Goal: Task Accomplishment & Management: Manage account settings

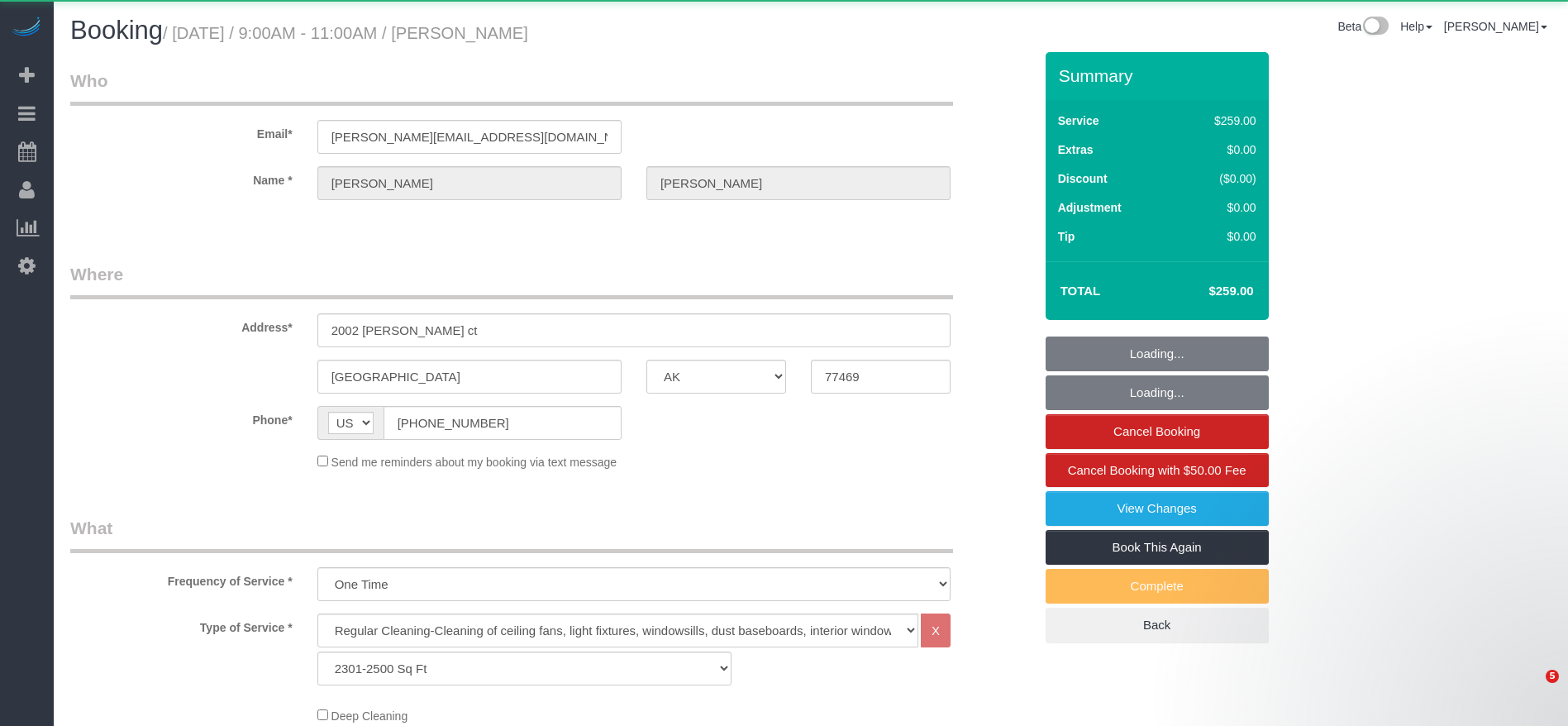
select select "[GEOGRAPHIC_DATA]"
select select "3"
select select "object:6050"
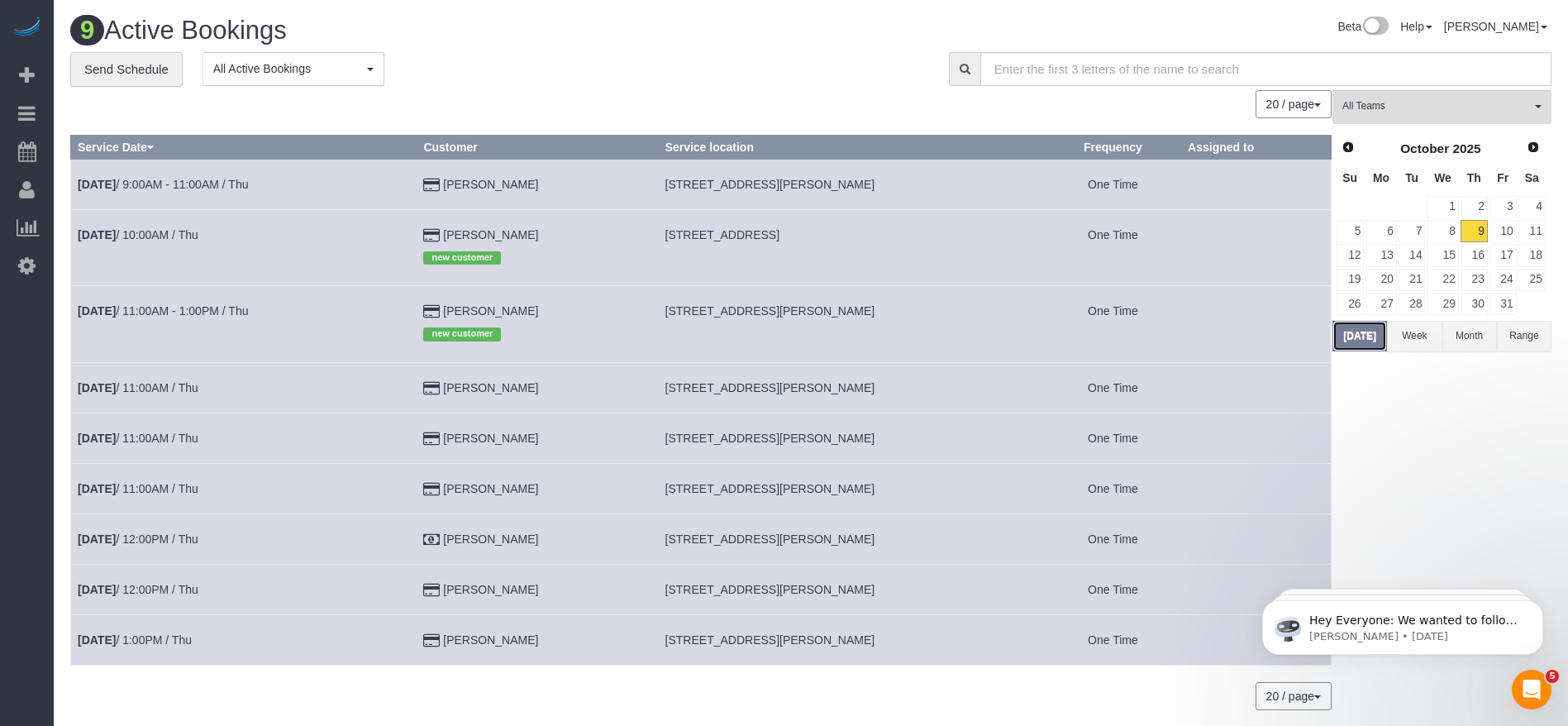
click at [1359, 338] on button "[DATE]" at bounding box center [1359, 337] width 54 height 31
click at [180, 233] on link "[DATE] 10:00AM / Thu" at bounding box center [138, 235] width 120 height 14
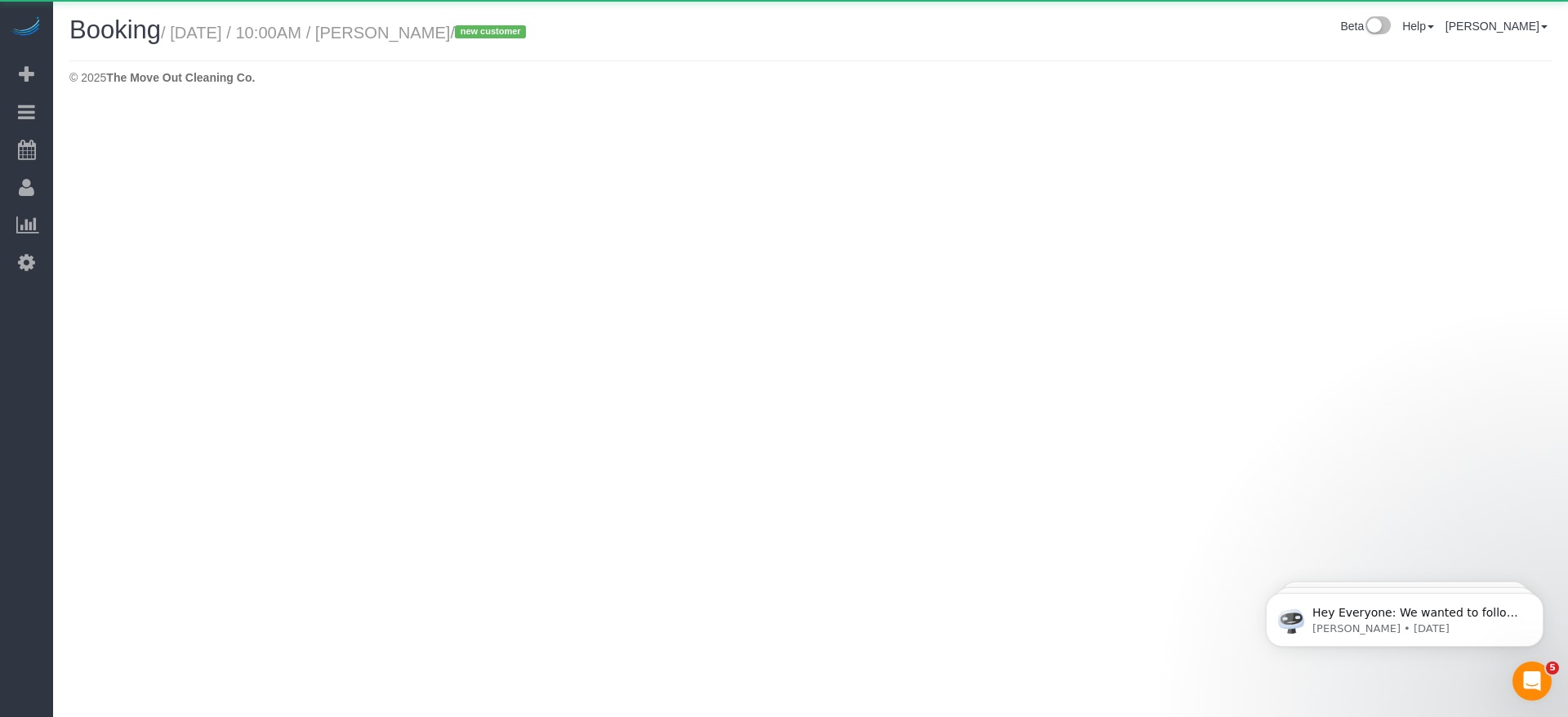
select select "[GEOGRAPHIC_DATA]"
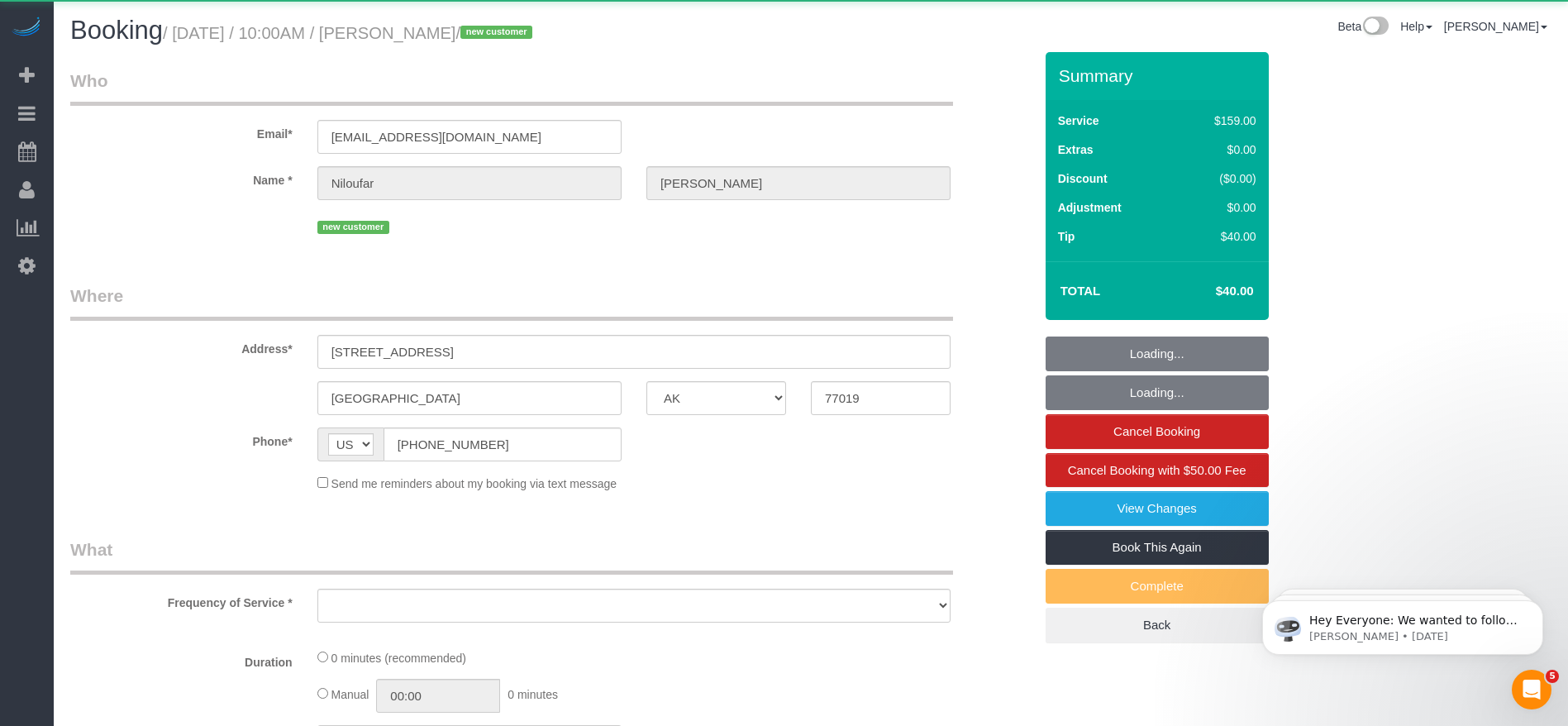
select select "object:6659"
select select "string:fspay-518bf9d0-1925-4528-babc-d5d5b657d095"
select select "object:6671"
select select "3"
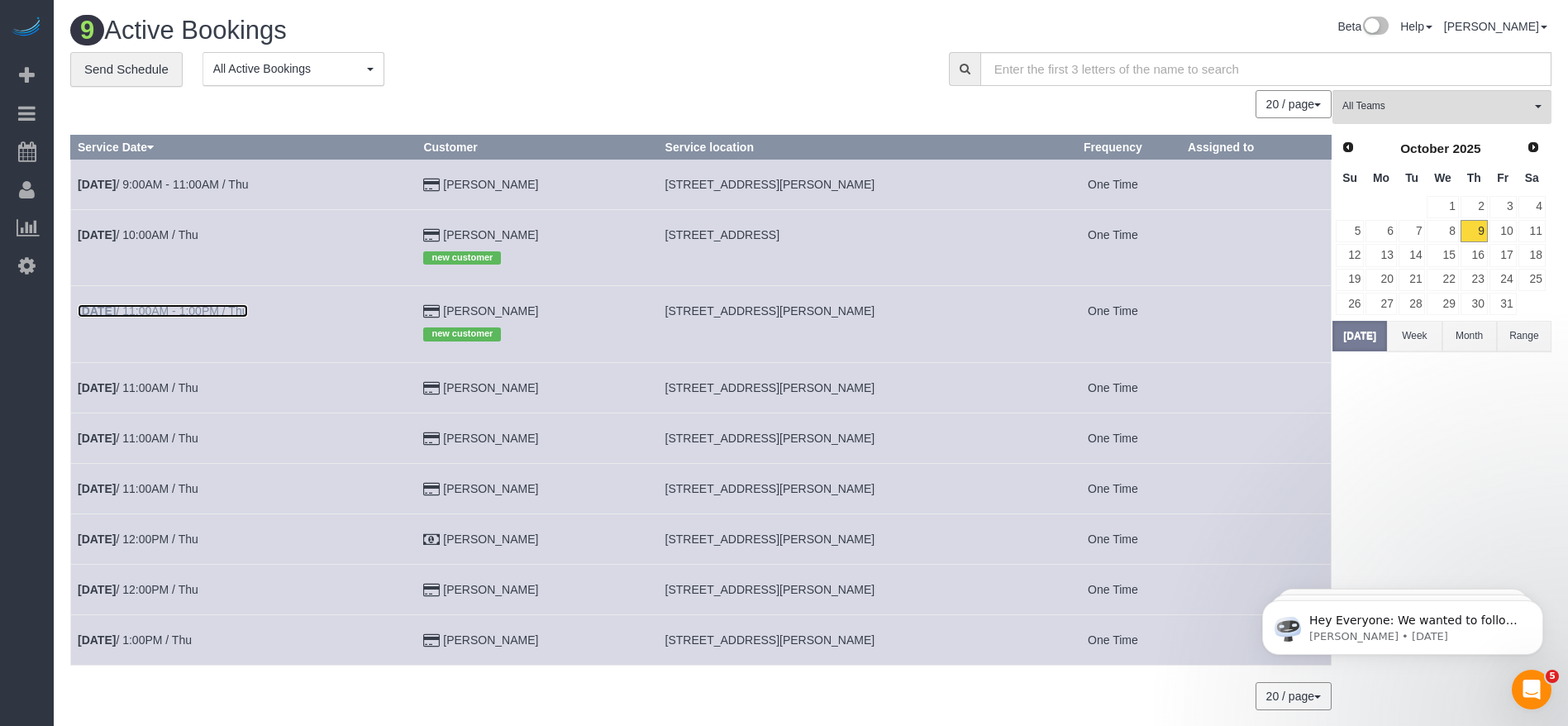
click at [171, 306] on link "[DATE] 11:00AM - 1:00PM / Thu" at bounding box center [163, 312] width 171 height 14
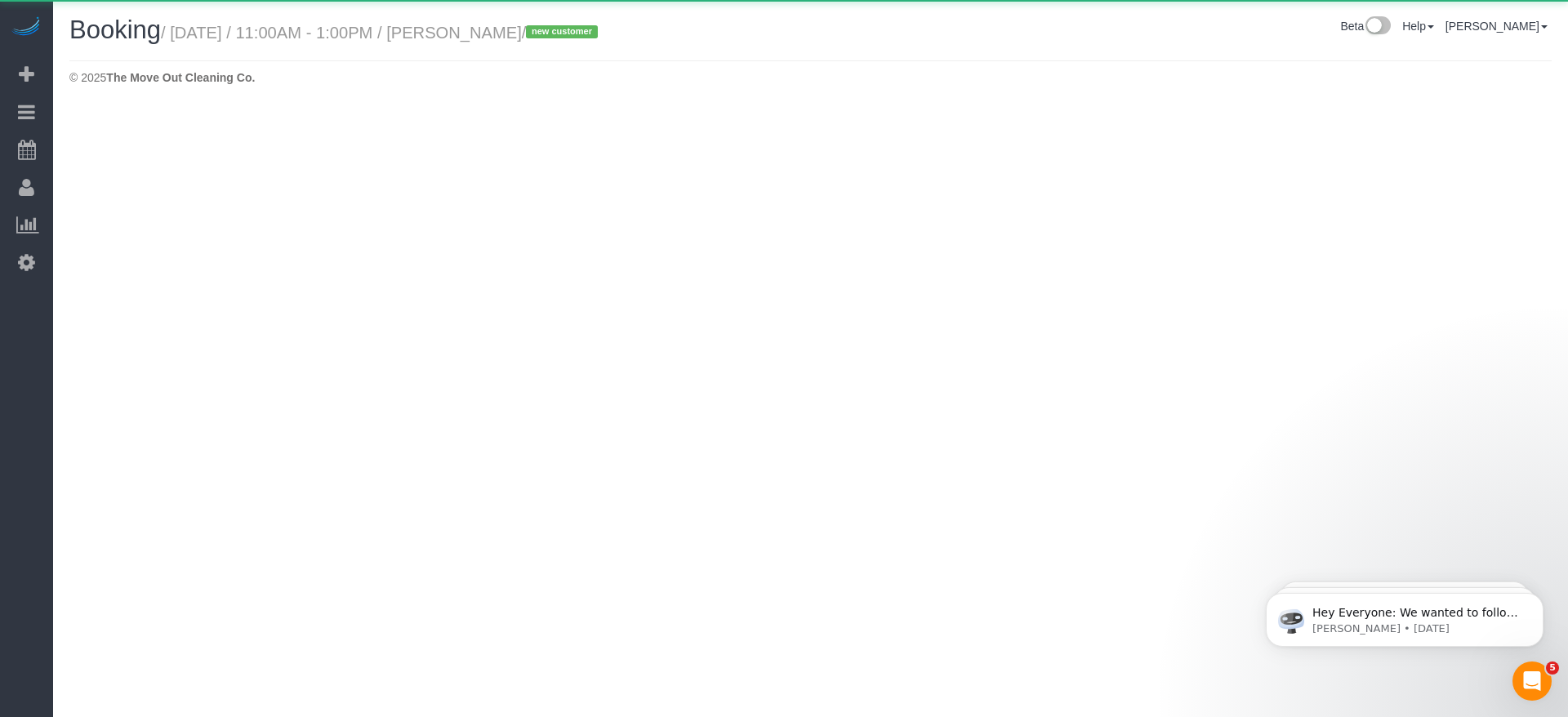
select select "[GEOGRAPHIC_DATA]"
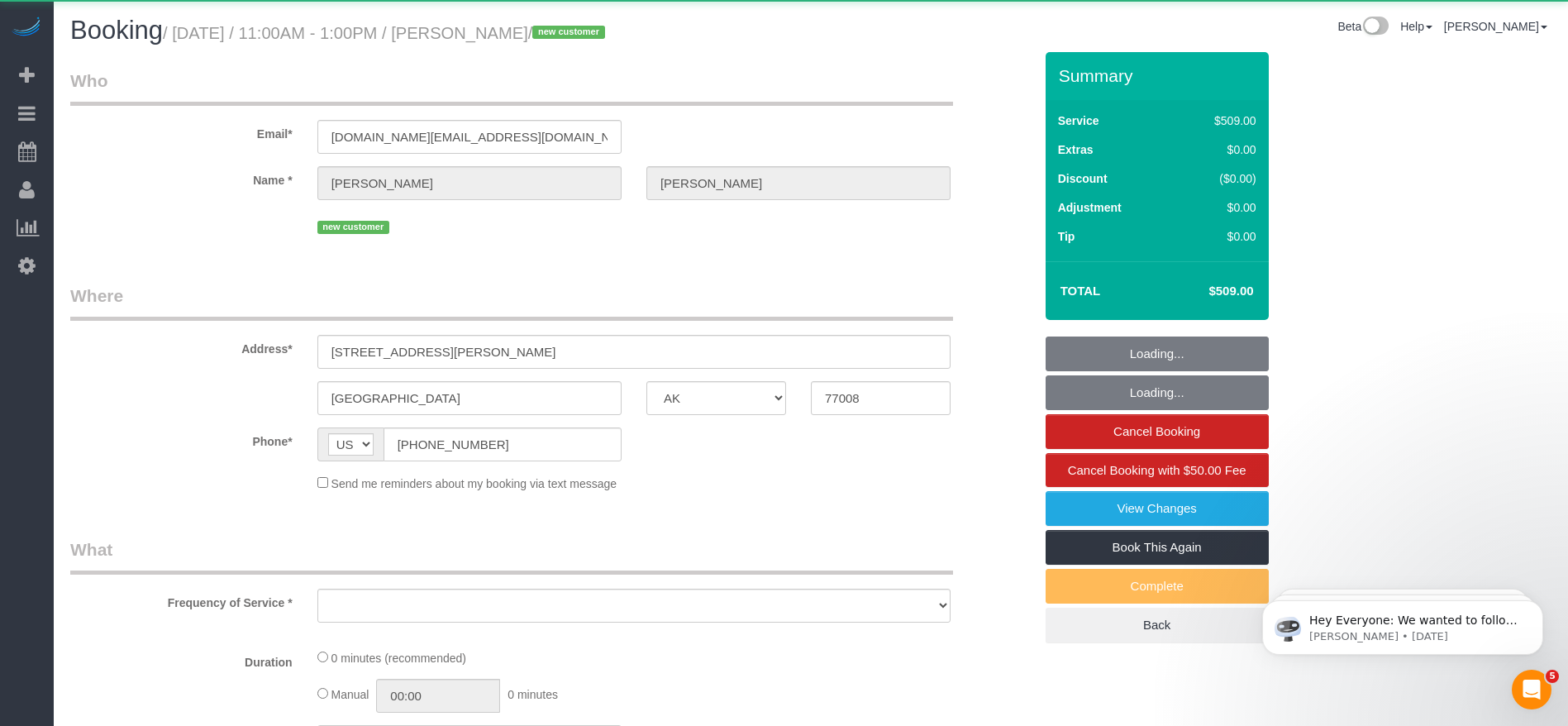
select select "object:7241"
select select "string:fspay-e7ebc280-c377-433b-8bbb-17d548cf4a41"
select select "3"
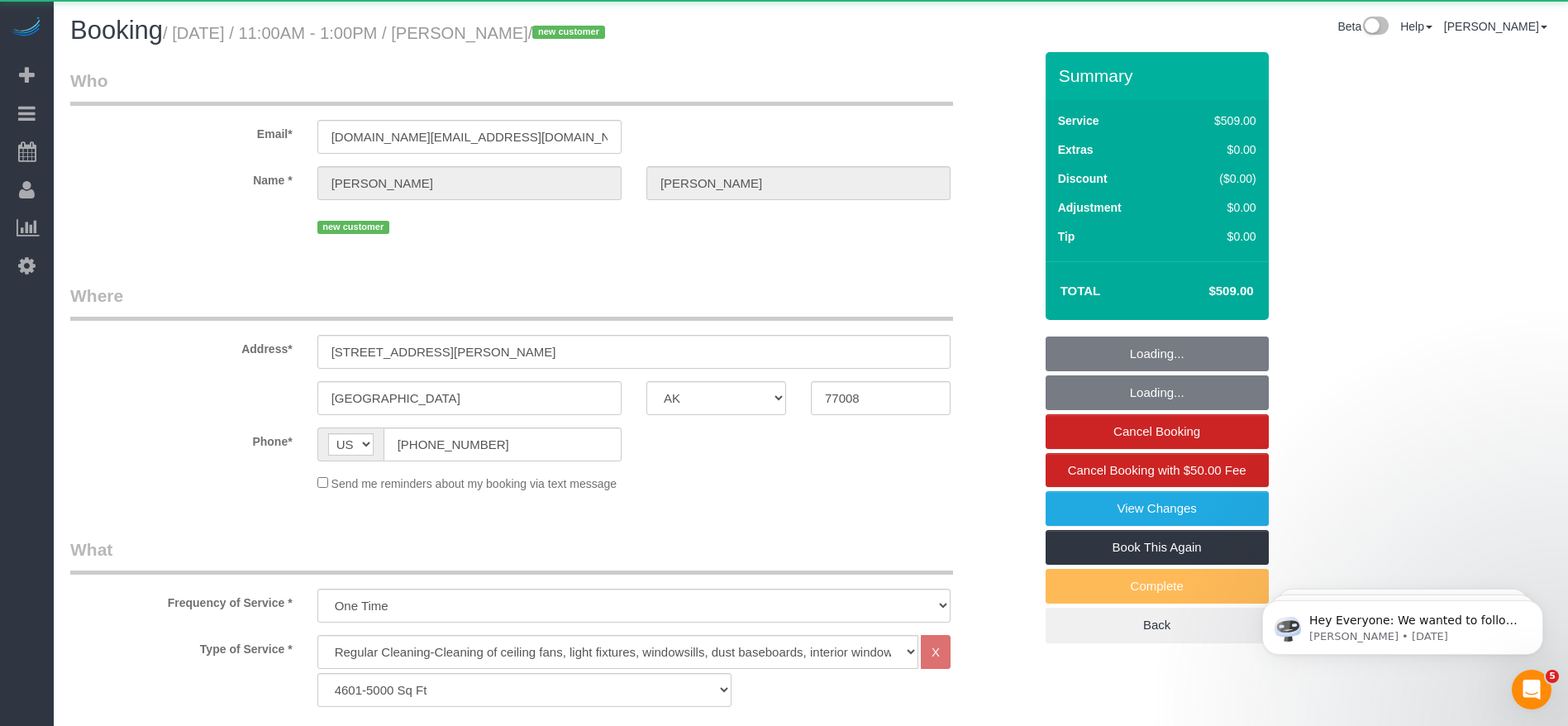
select select "object:7317"
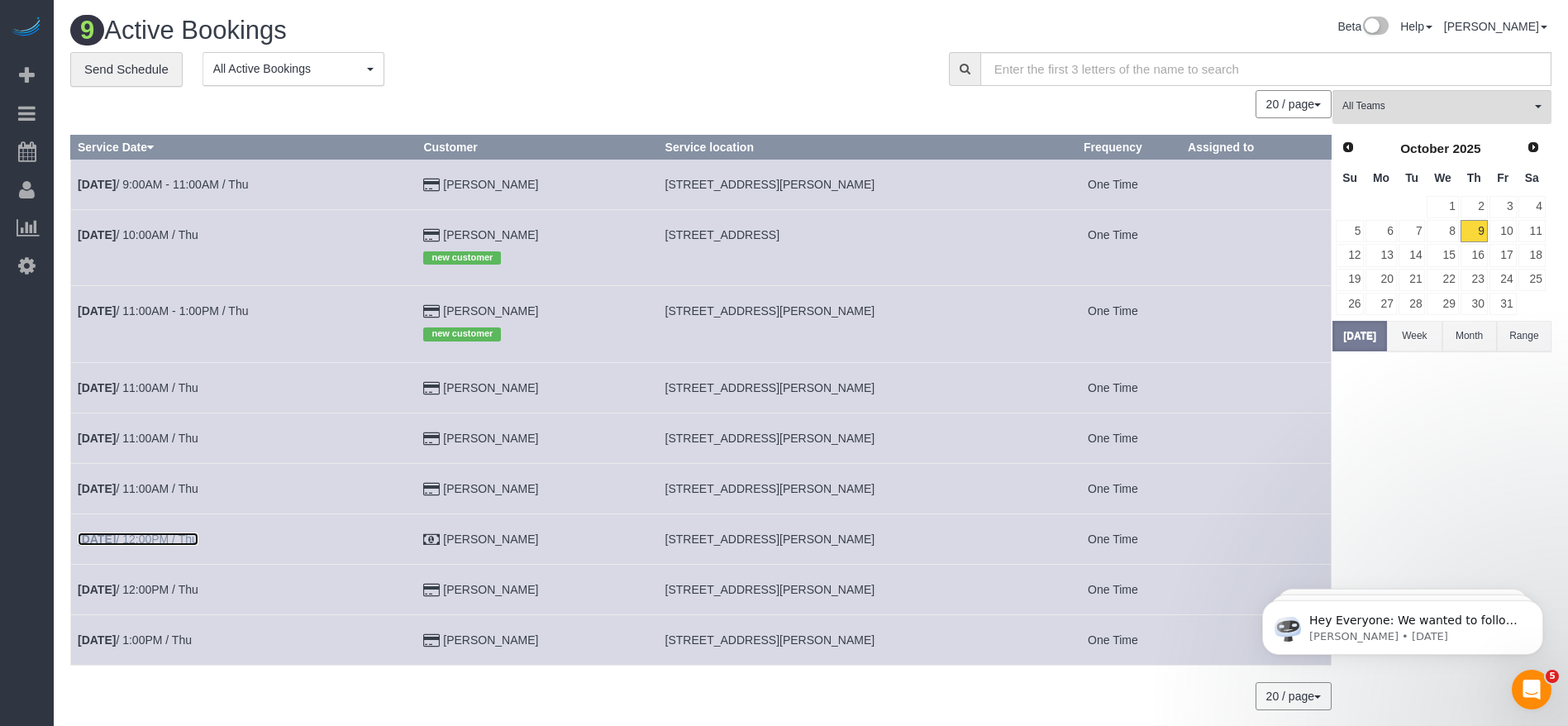
click at [153, 539] on link "[DATE] 12:00PM / Thu" at bounding box center [138, 540] width 120 height 14
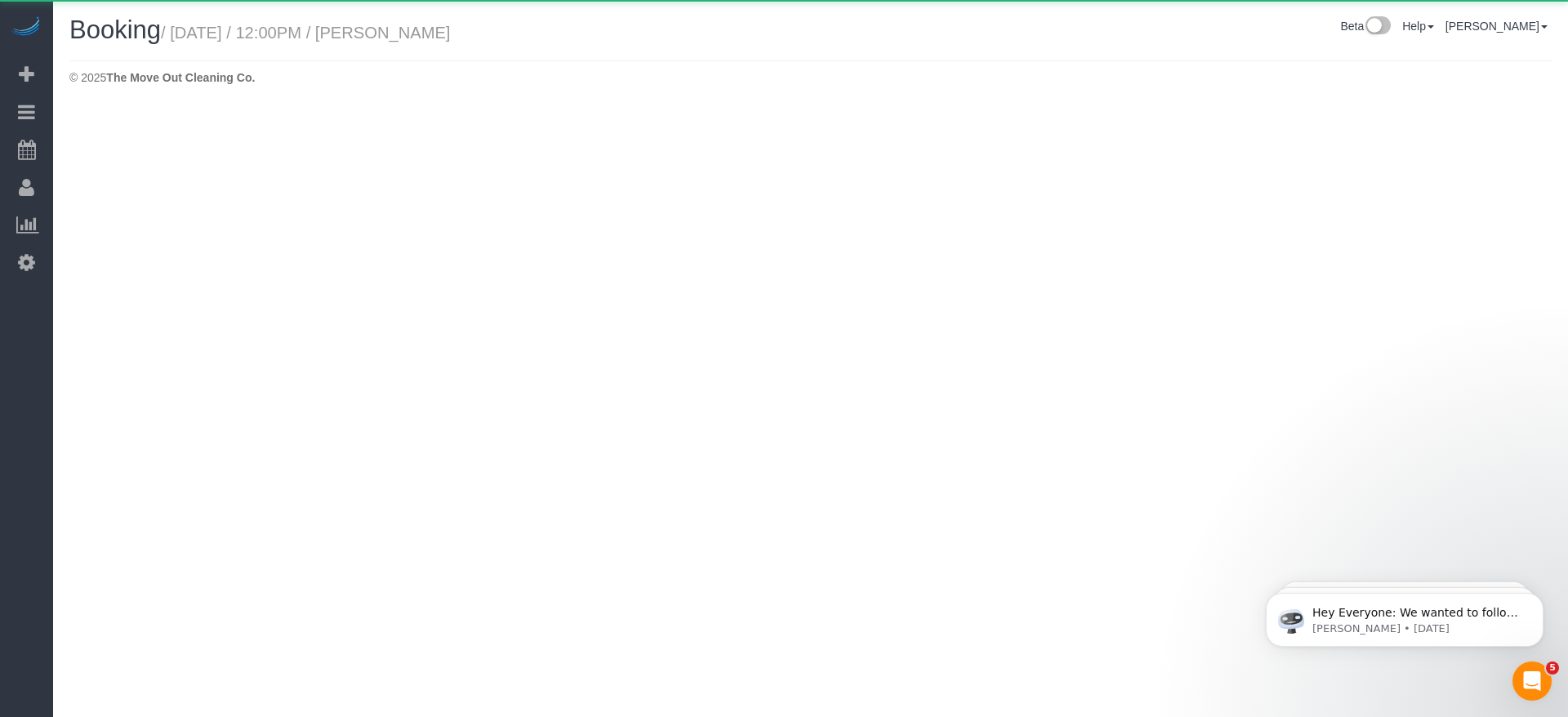
select select "[GEOGRAPHIC_DATA]"
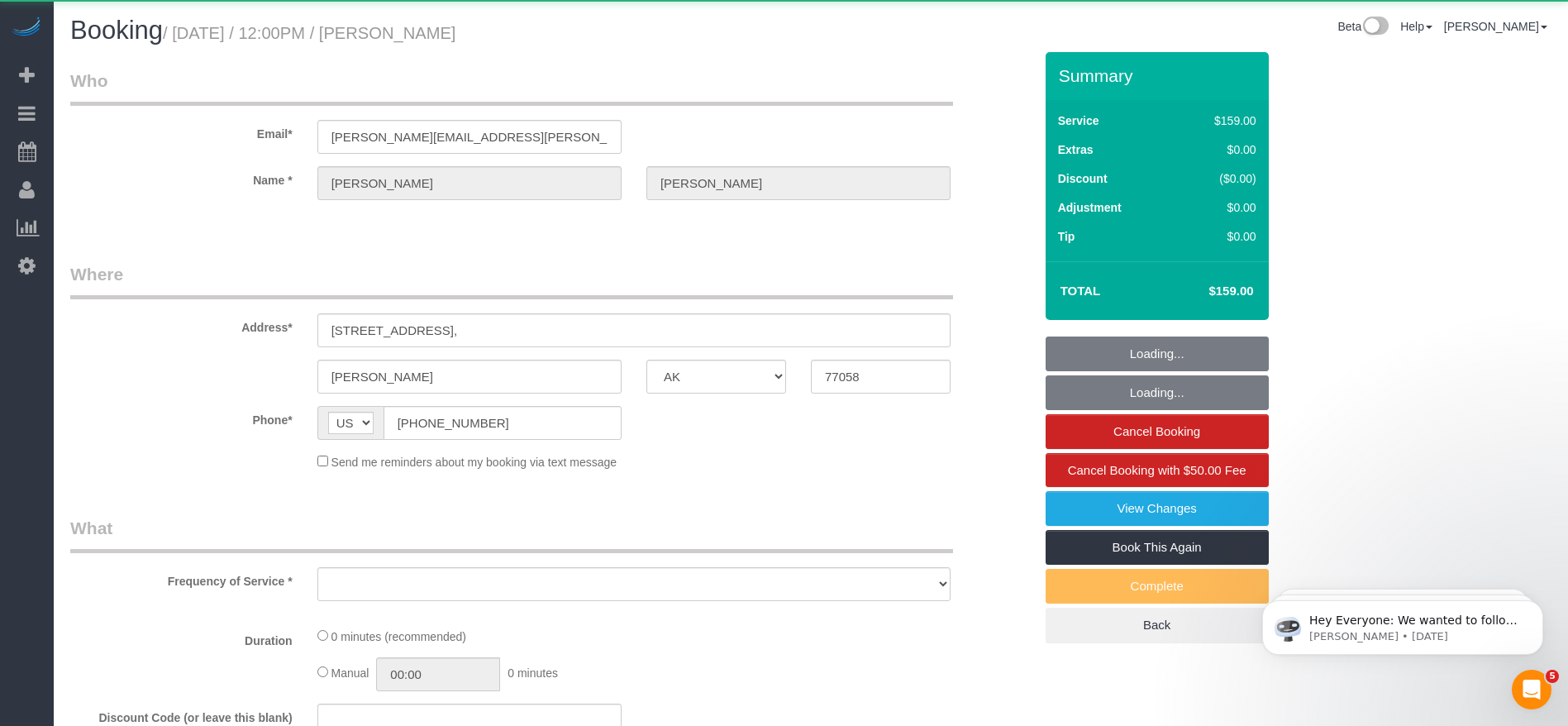
select select "object:7884"
select select "3"
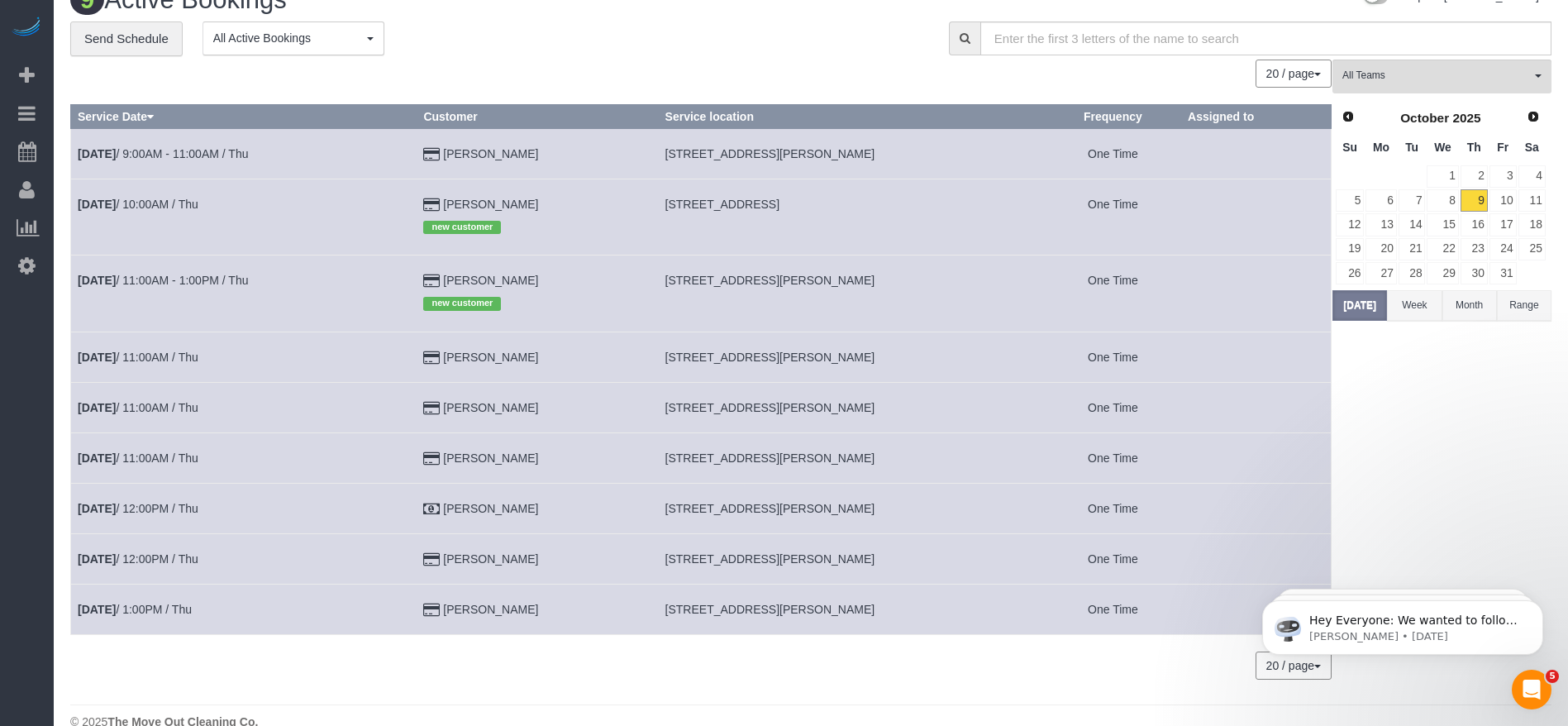
scroll to position [58, 0]
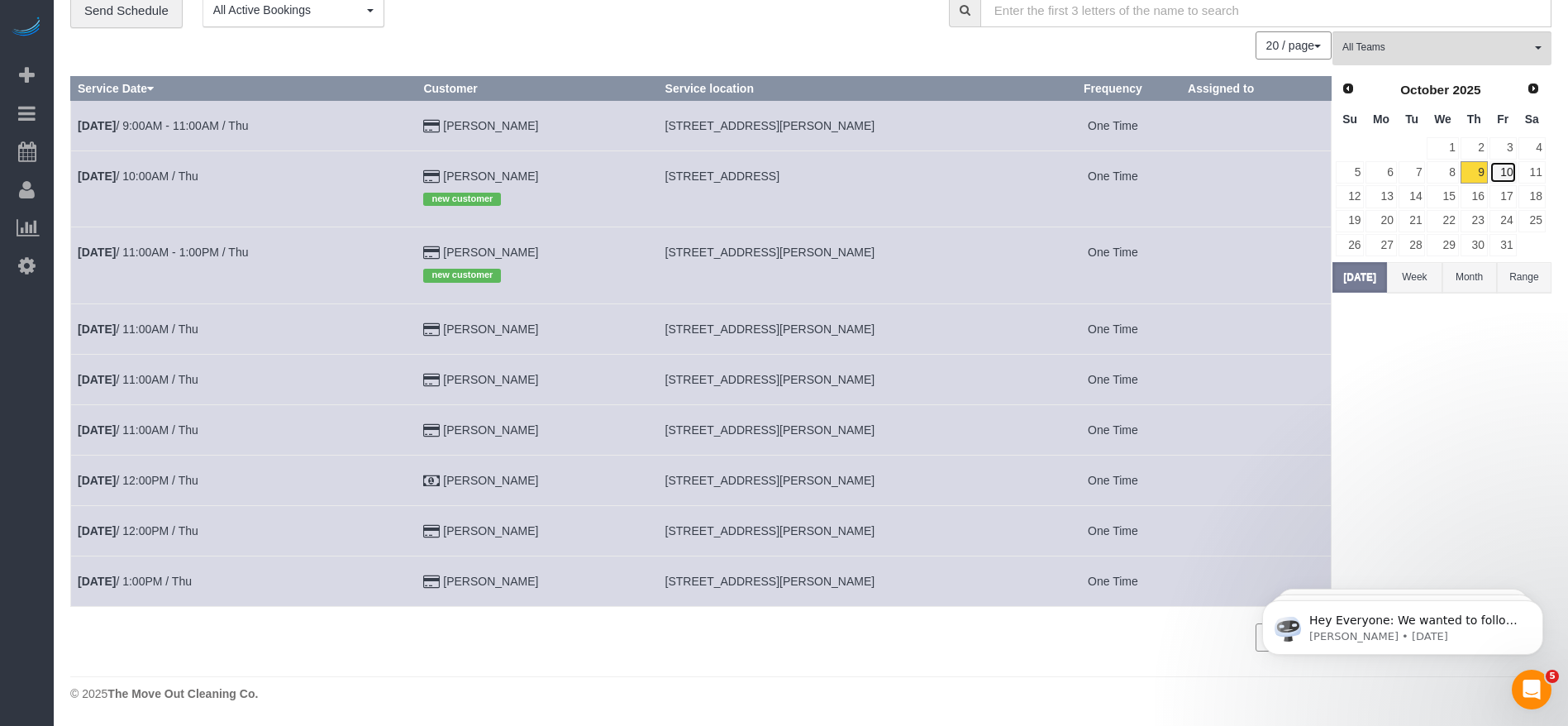
click at [1505, 168] on link "10" at bounding box center [1503, 172] width 27 height 22
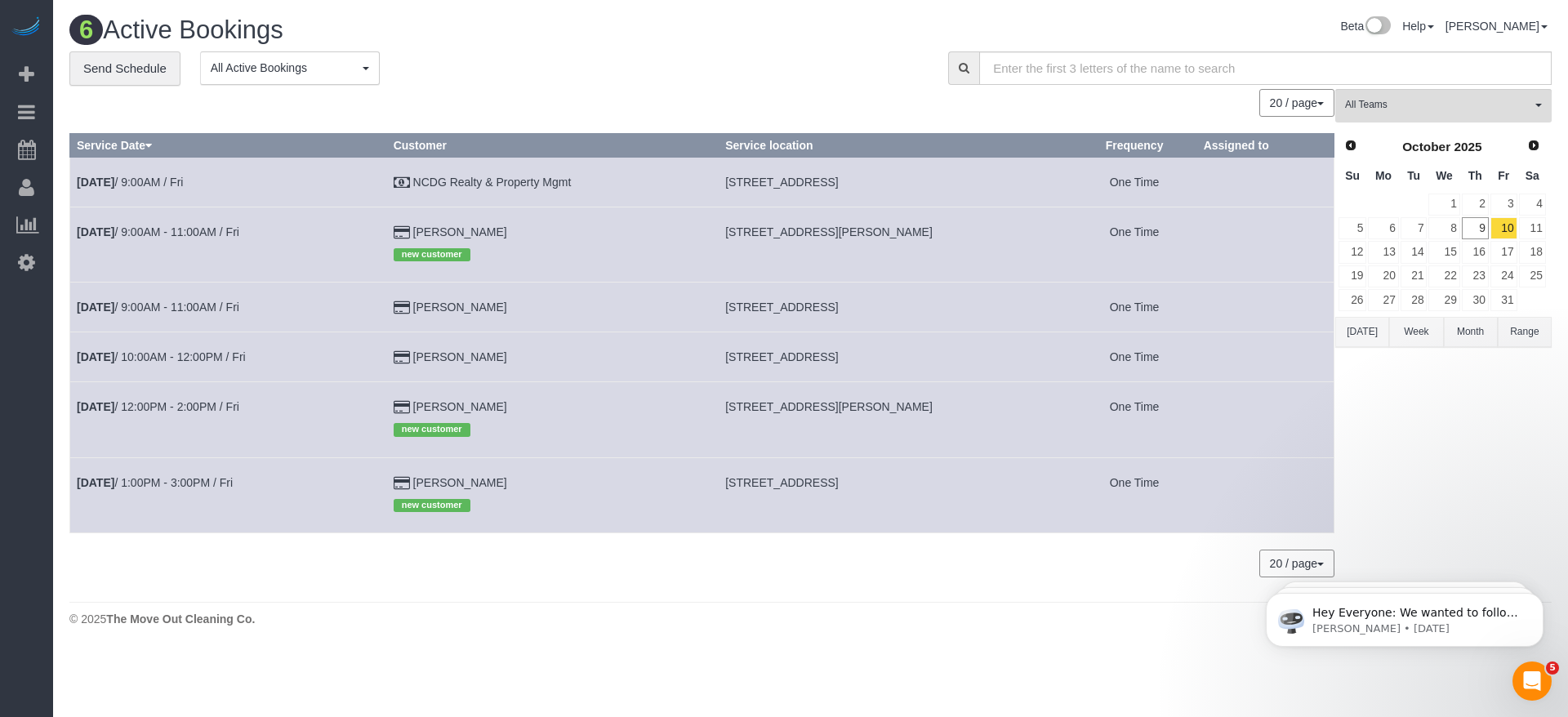
click at [1487, 166] on th "Th" at bounding box center [1475, 175] width 29 height 32
click at [1508, 232] on link "10" at bounding box center [1504, 228] width 27 height 22
click at [1542, 229] on link "11" at bounding box center [1533, 228] width 27 height 22
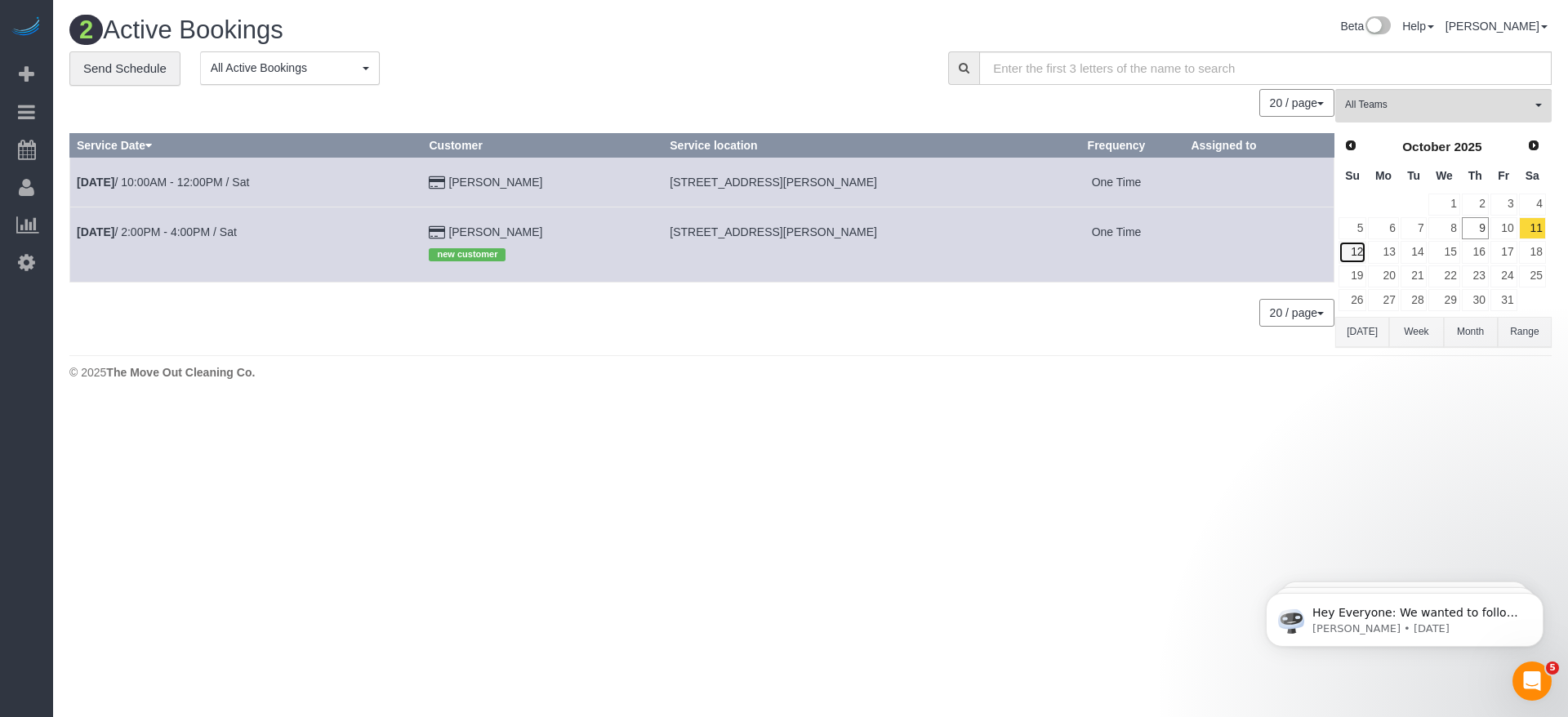
click at [1351, 252] on link "12" at bounding box center [1351, 251] width 28 height 22
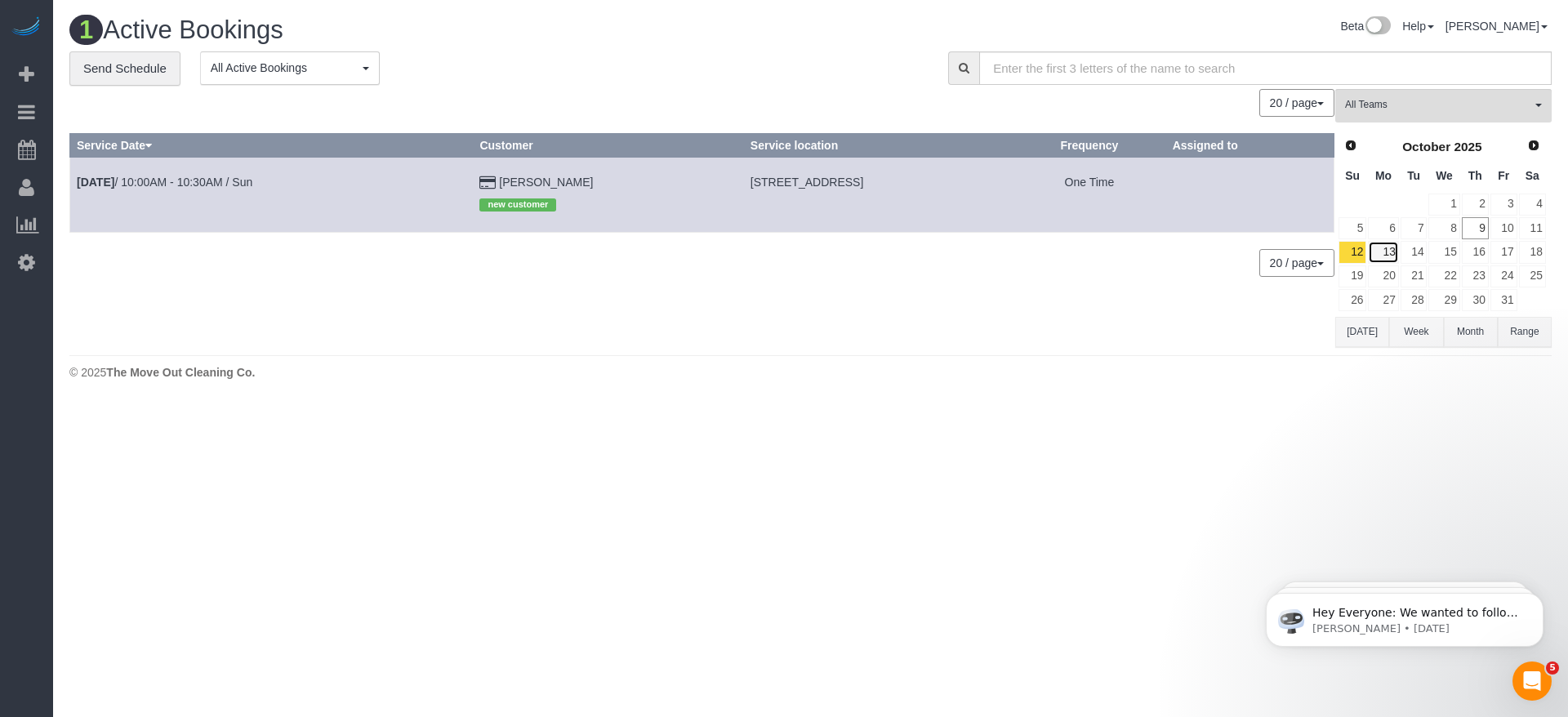
click at [1398, 249] on link "13" at bounding box center [1383, 251] width 31 height 22
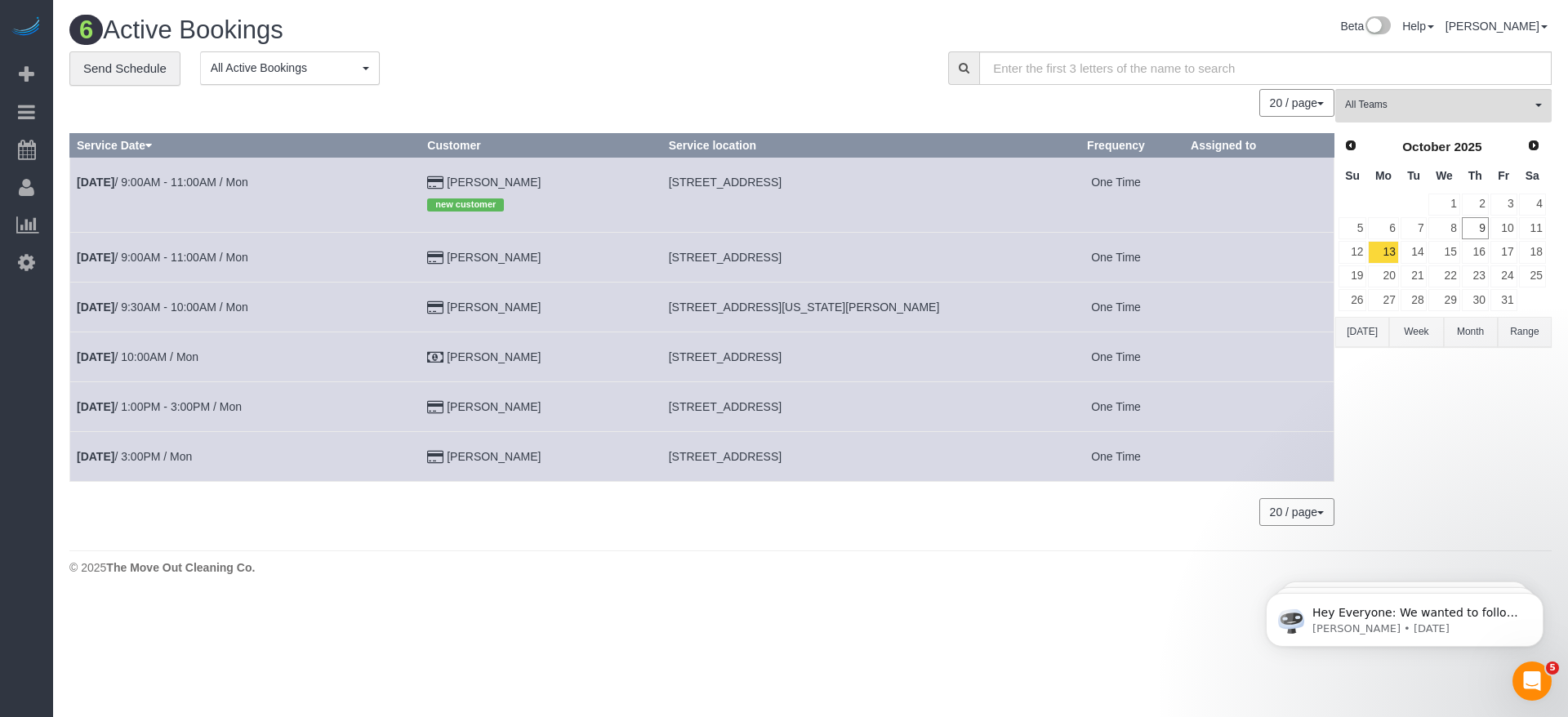
drag, startPoint x: 669, startPoint y: 456, endPoint x: 775, endPoint y: 456, distance: 106.0
click at [775, 456] on span "[STREET_ADDRESS]" at bounding box center [726, 456] width 113 height 13
copy span "[STREET_ADDRESS],"
click at [114, 453] on b "[DATE]" at bounding box center [95, 456] width 37 height 13
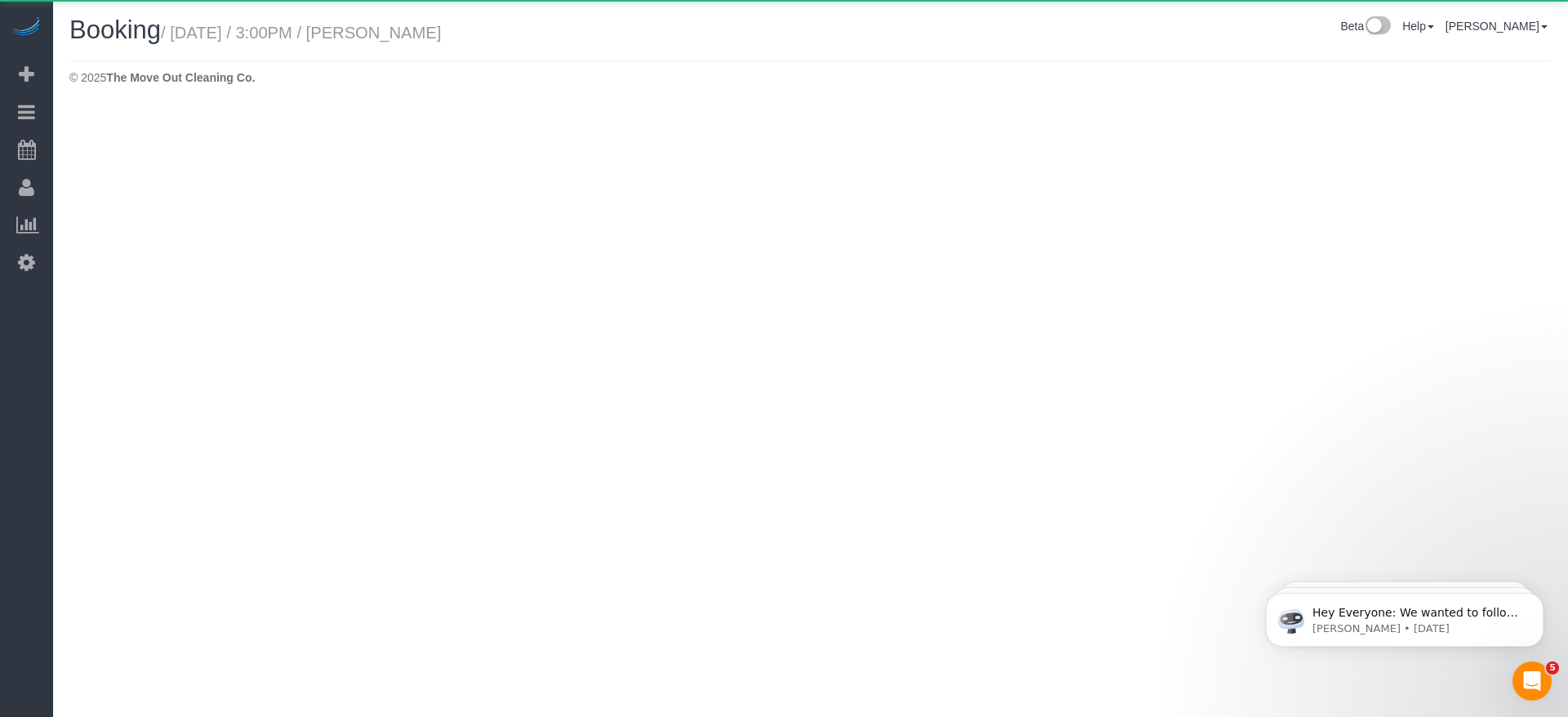
select select "[GEOGRAPHIC_DATA]"
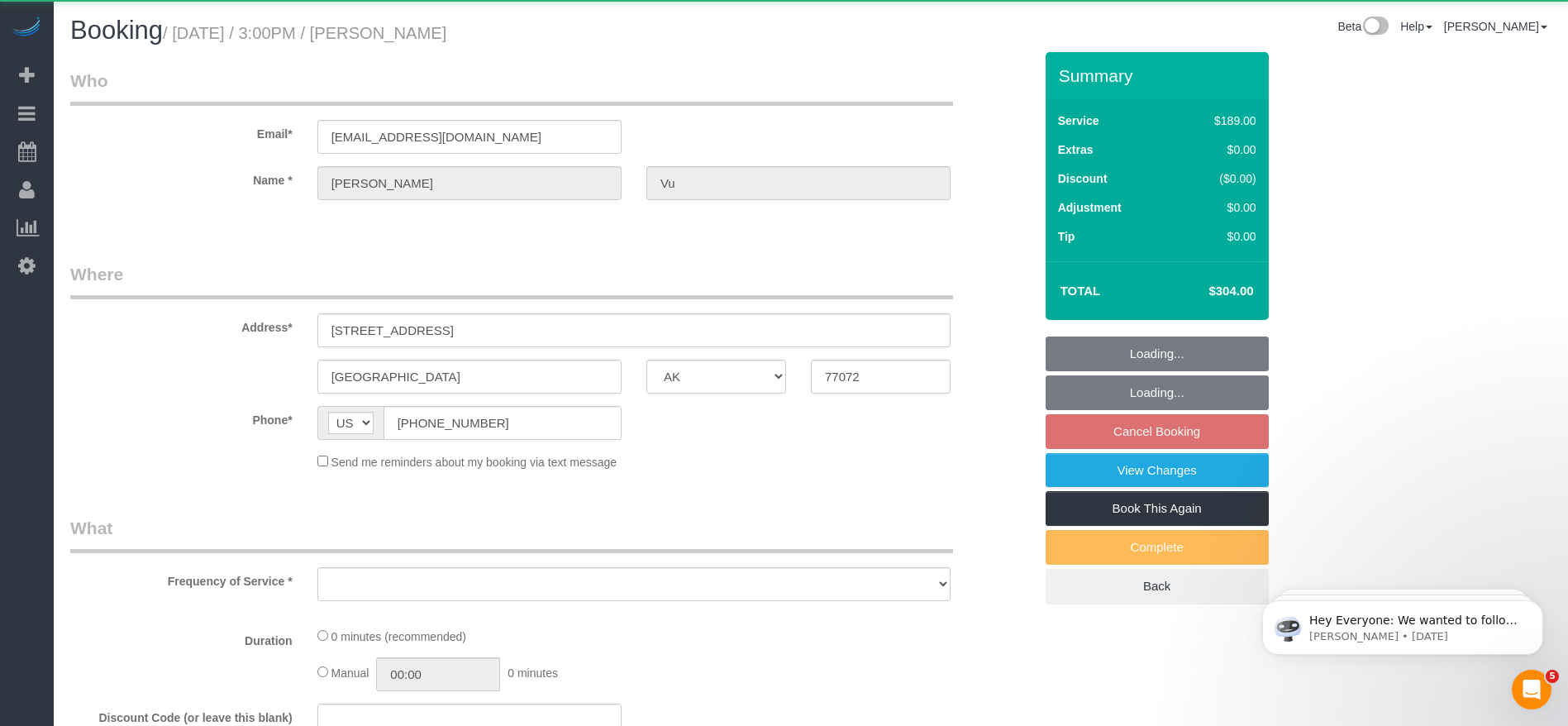
select select "object:8592"
select select "string:fspay-33bb6296-7f5e-4153-975e-7f53f73b1e0c"
select select "3"
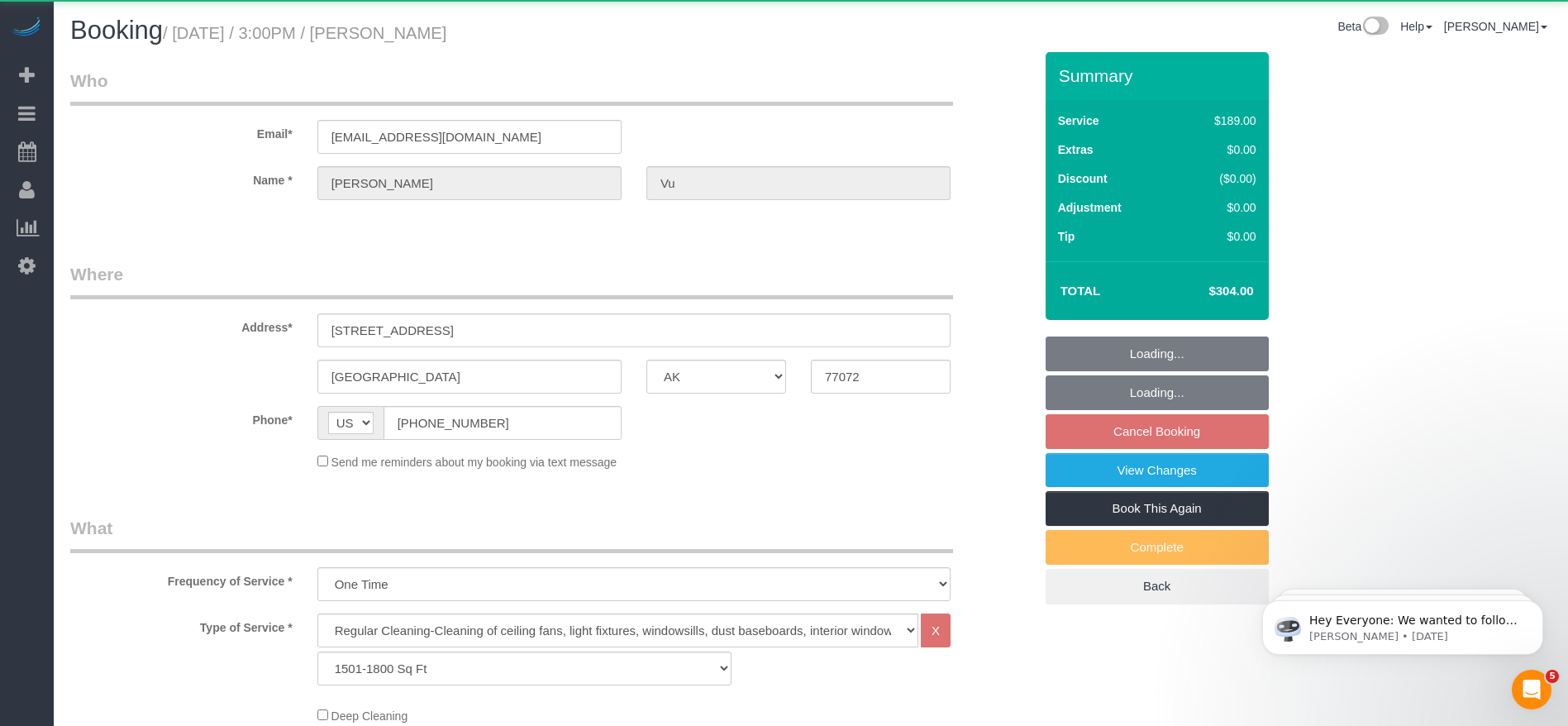
select select "object:8679"
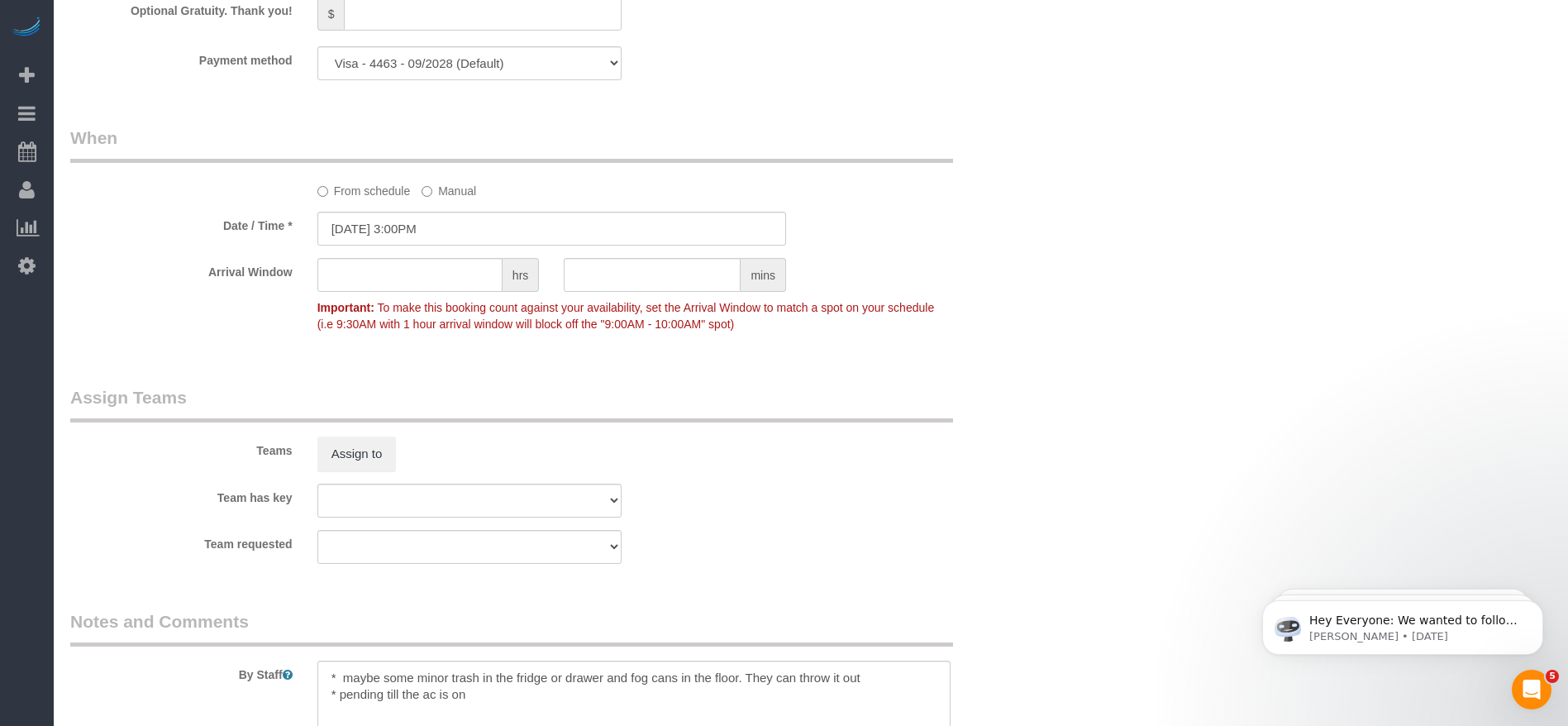
scroll to position [1692, 0]
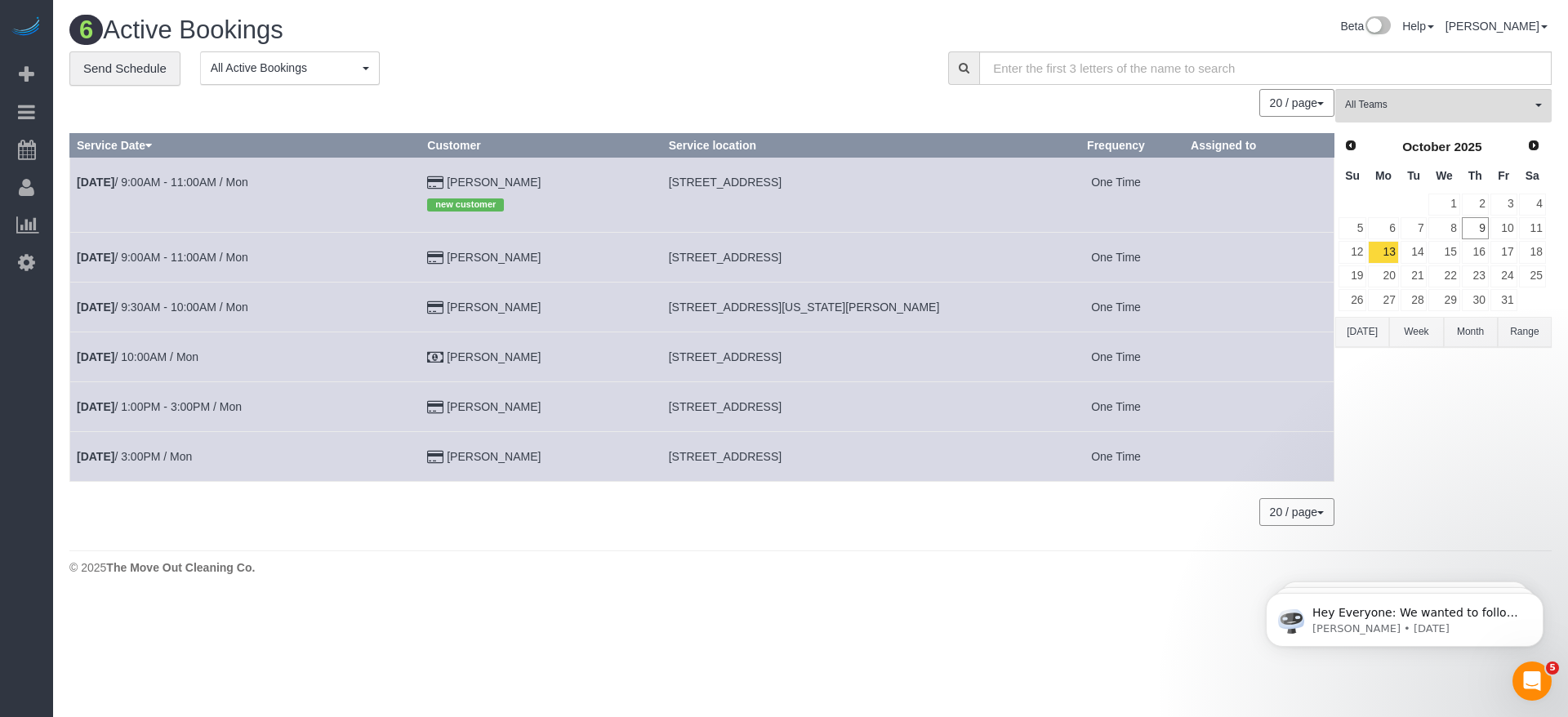
click at [1357, 336] on button "[DATE]" at bounding box center [1362, 333] width 54 height 31
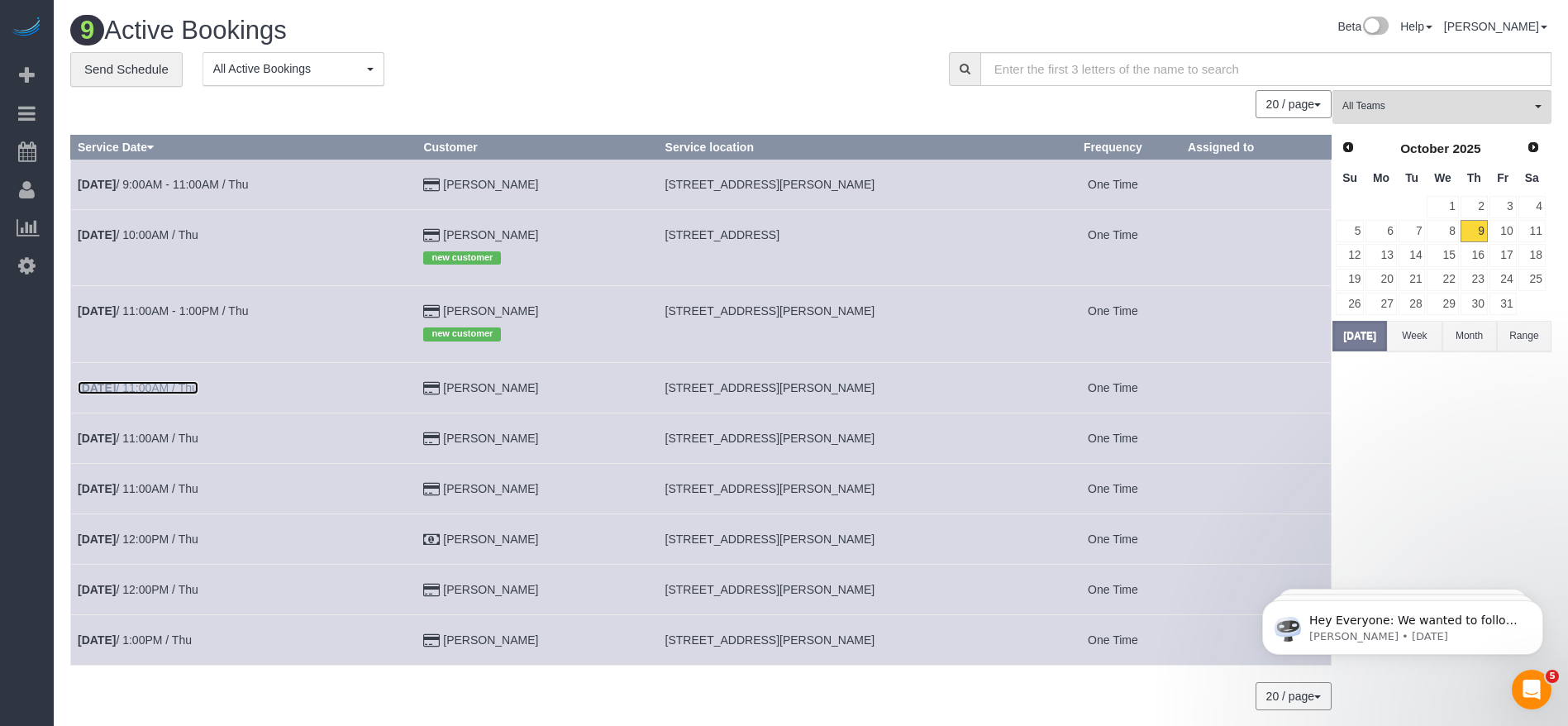
click at [174, 385] on link "[DATE] 11:00AM / Thu" at bounding box center [138, 388] width 120 height 14
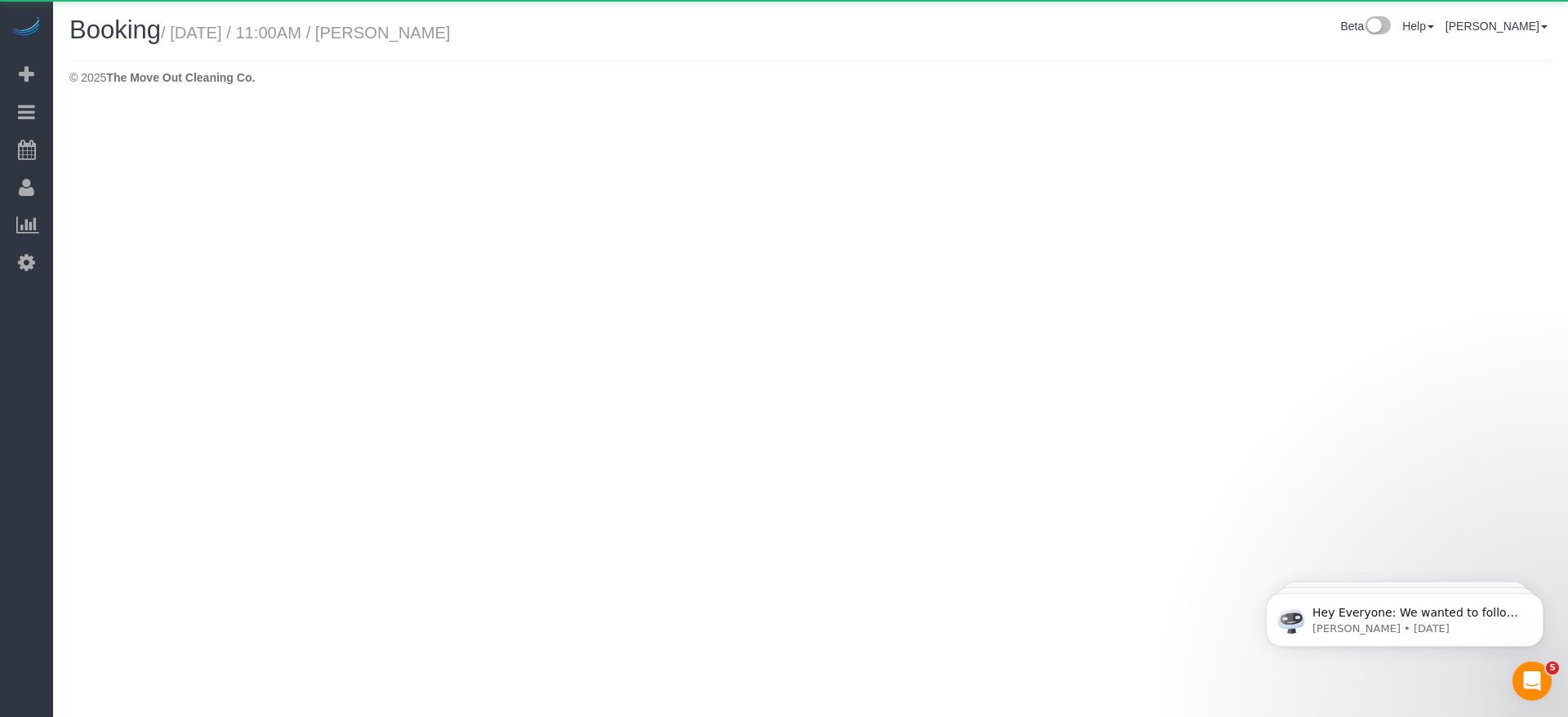
select select "[GEOGRAPHIC_DATA]"
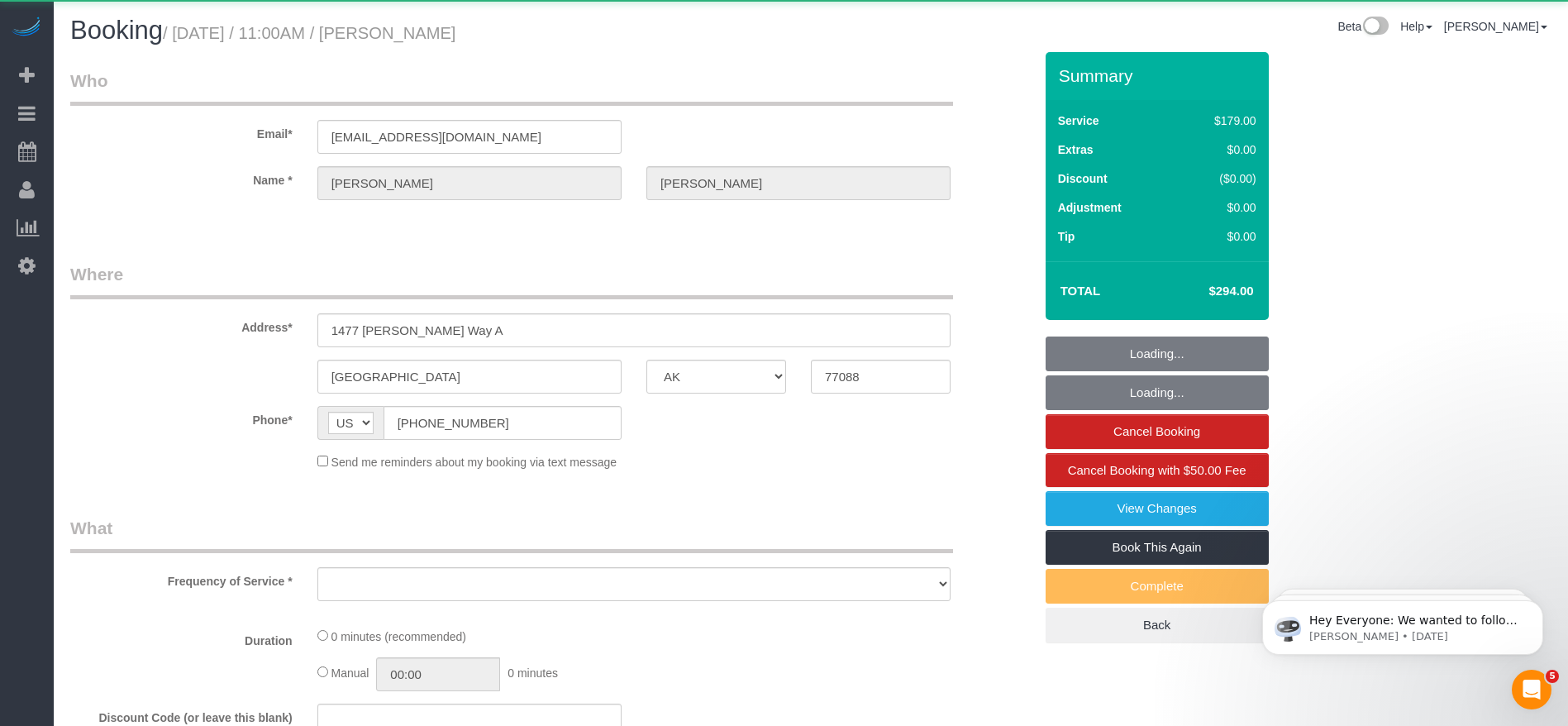
select select "string:fspay-513aab91-ade2-4e36-ad03-97c1767b1fd3"
select select "object:9316"
select select "3"
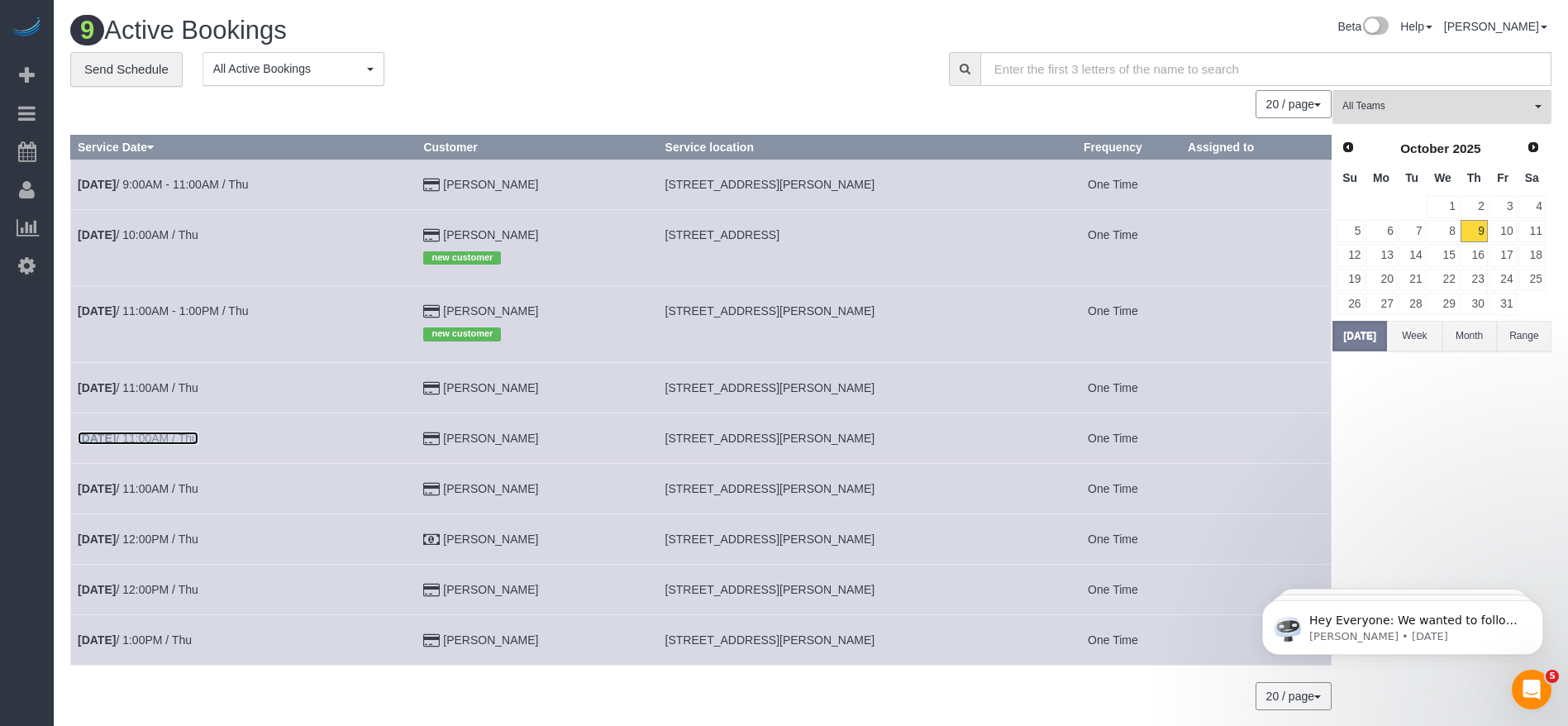
click at [182, 441] on link "[DATE] 11:00AM / Thu" at bounding box center [138, 439] width 120 height 14
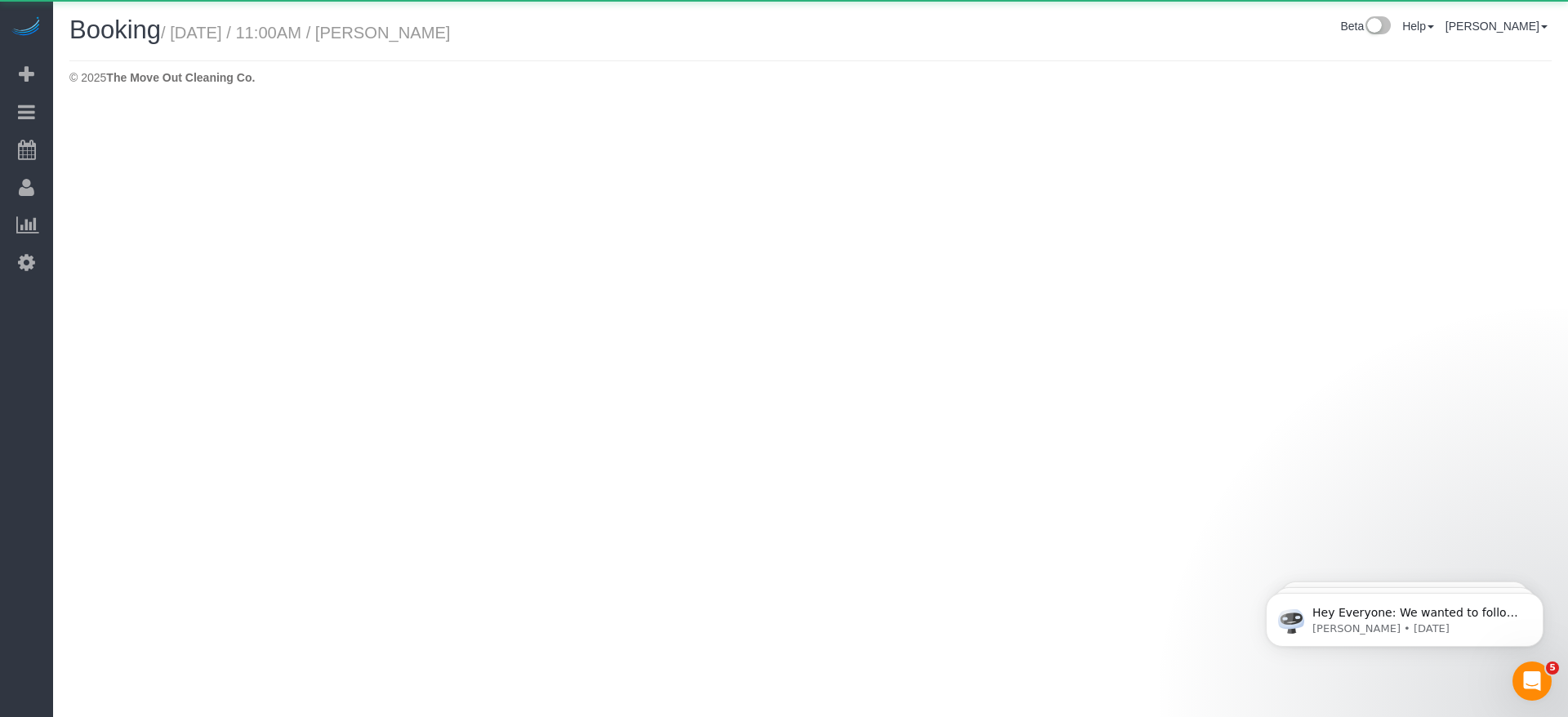
select select "[GEOGRAPHIC_DATA]"
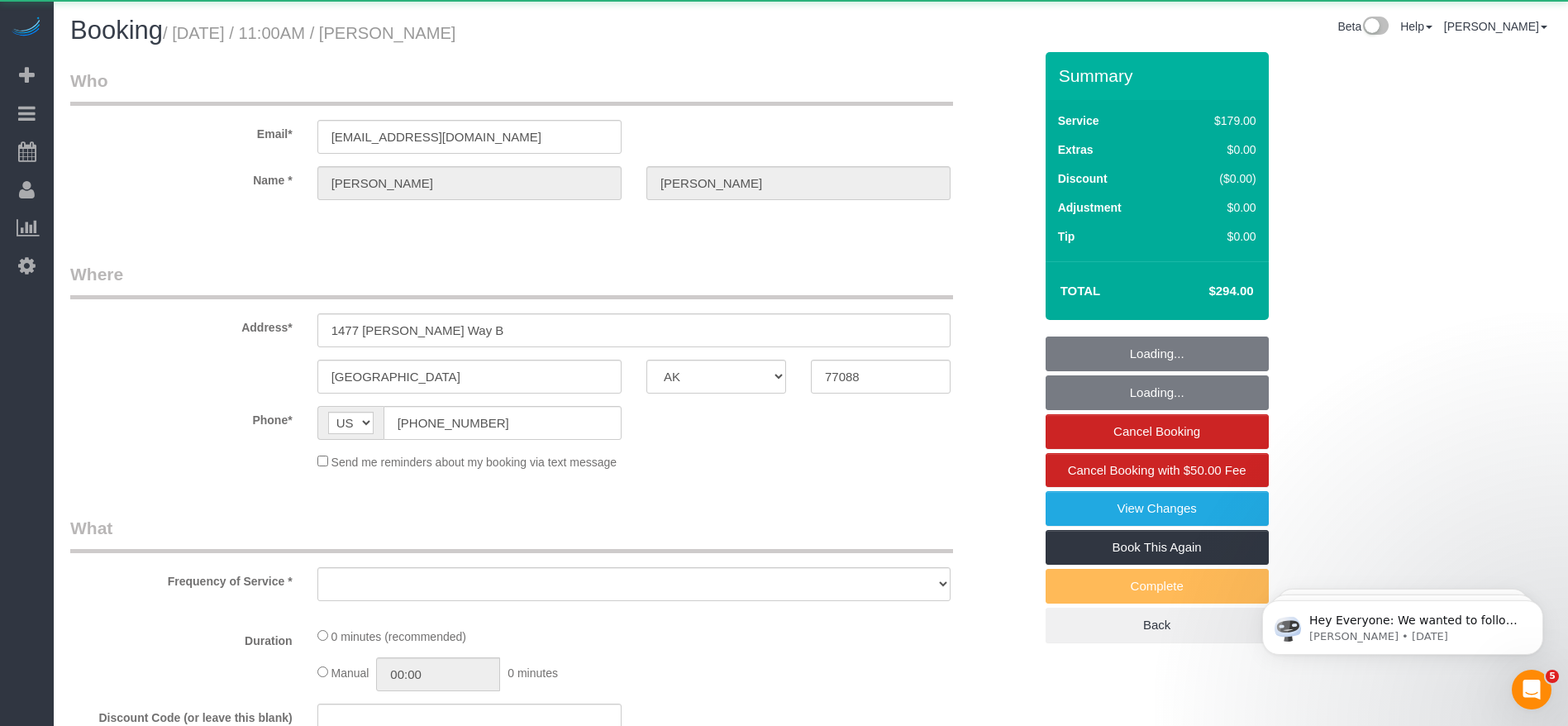
select select "object:9878"
select select "string:fspay-513aab91-ade2-4e36-ad03-97c1767b1fd3"
select select "3"
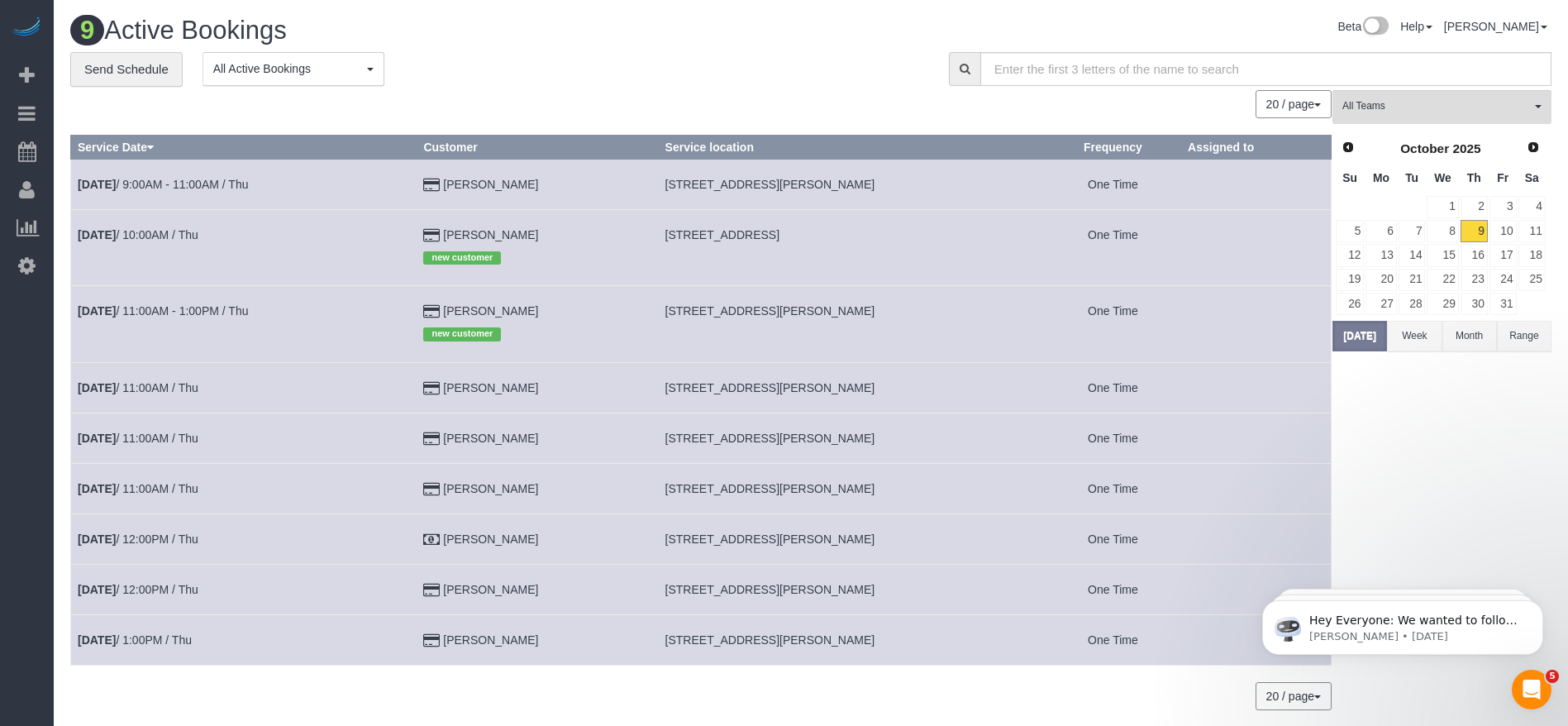
click at [164, 479] on td "[DATE] 11:00AM / Thu" at bounding box center [244, 488] width 345 height 50
click at [163, 495] on td "[DATE] 11:00AM / Thu" at bounding box center [244, 488] width 345 height 50
click at [127, 544] on link "[DATE] 12:00PM / Thu" at bounding box center [138, 540] width 120 height 14
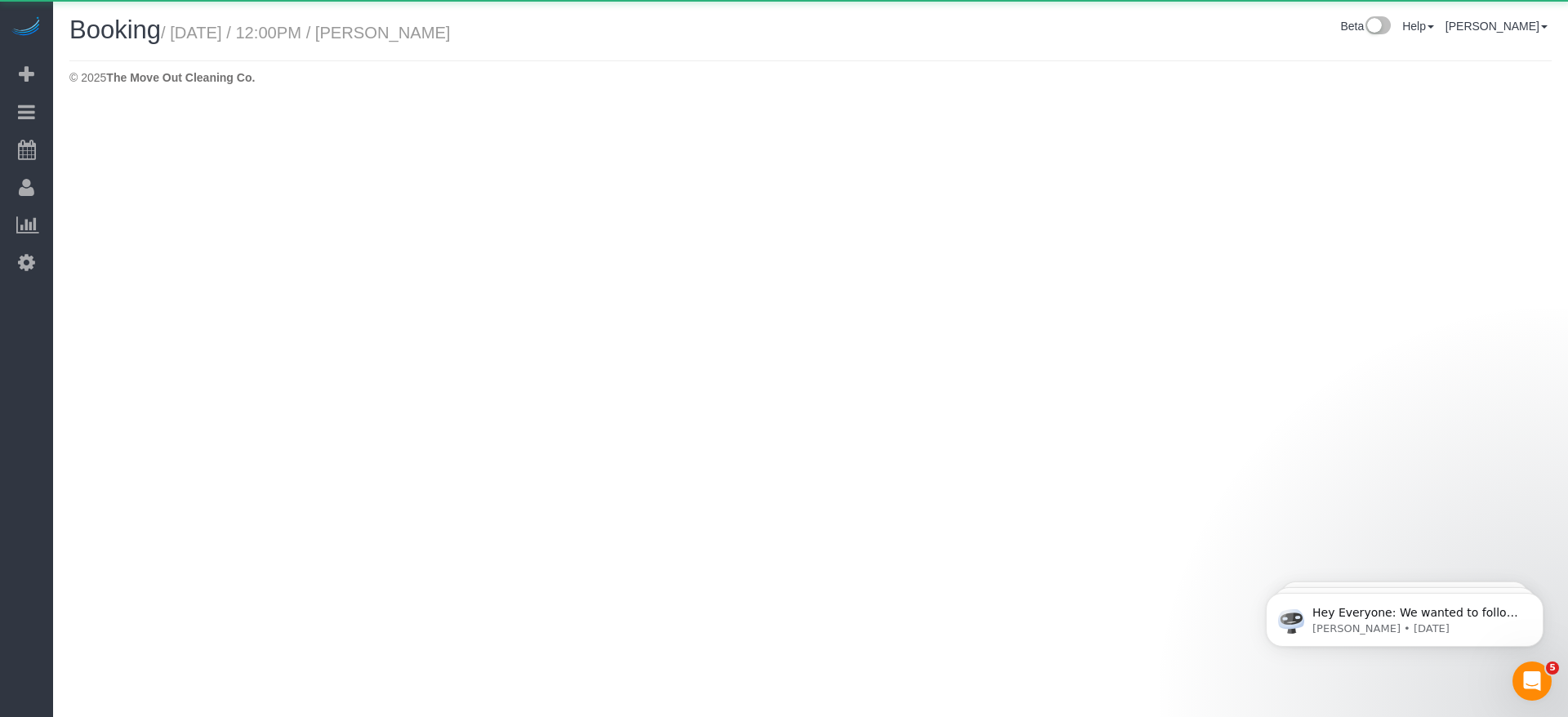
select select "[GEOGRAPHIC_DATA]"
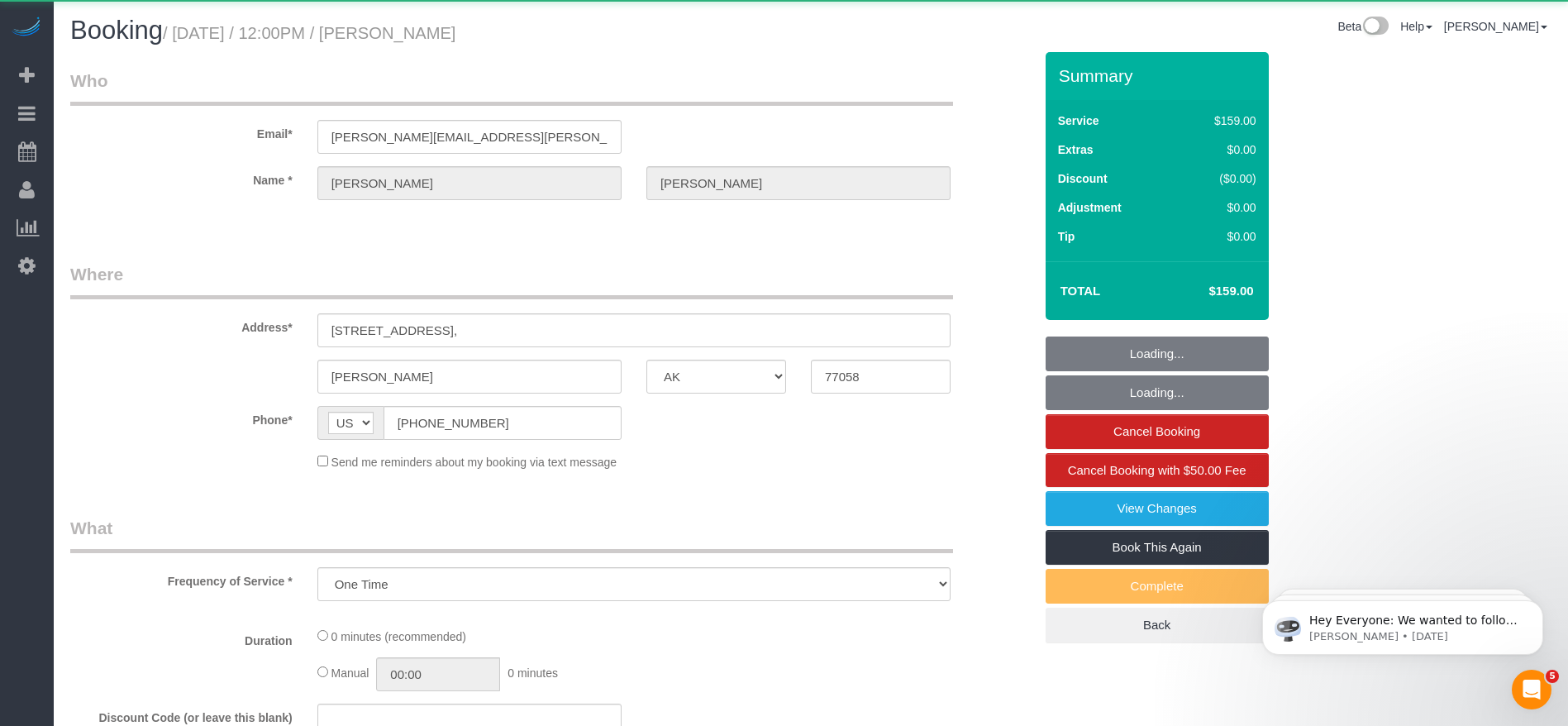
select select "object:10445"
select select "3"
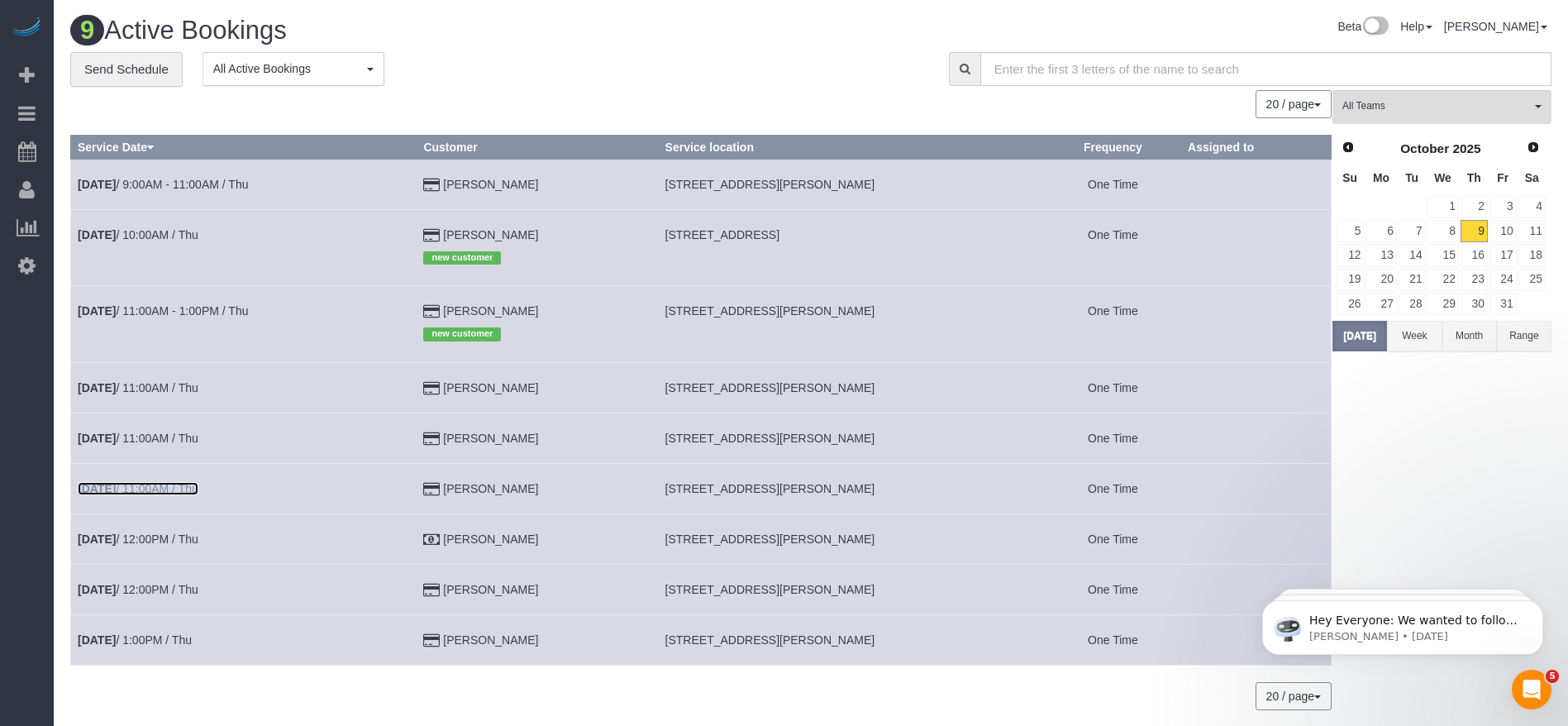
click at [166, 491] on link "[DATE] 11:00AM / Thu" at bounding box center [138, 489] width 120 height 14
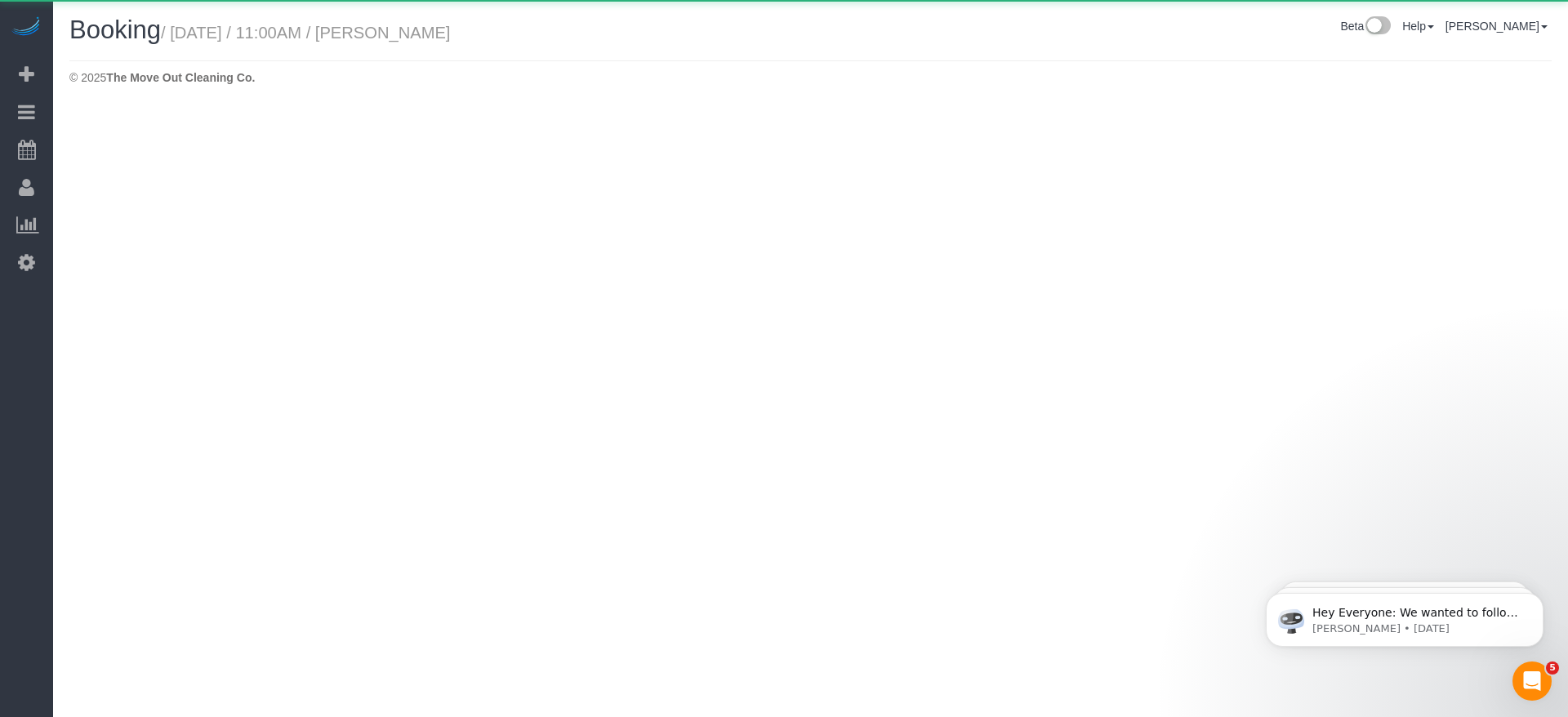
select select "[GEOGRAPHIC_DATA]"
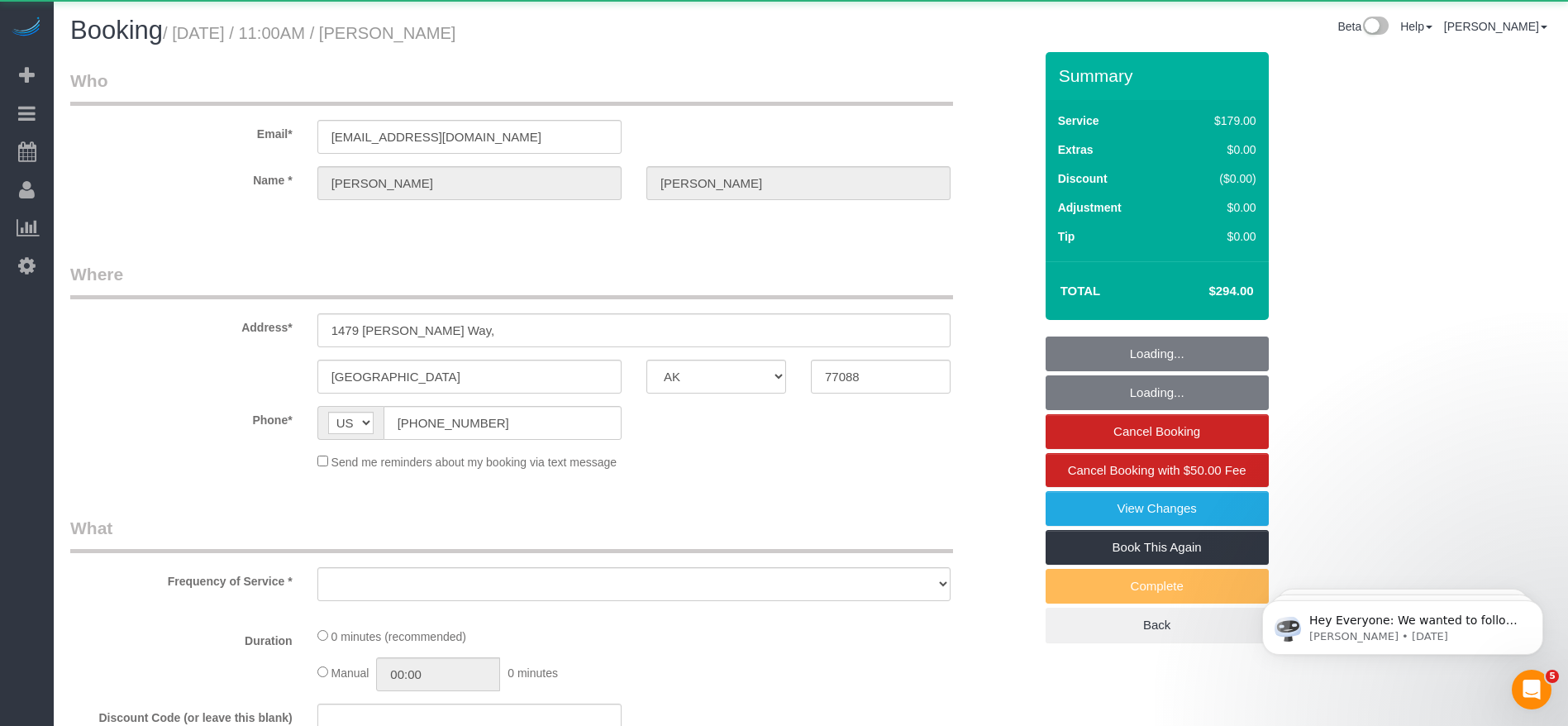
select select "object:10931"
select select "string:fspay-513aab91-ade2-4e36-ad03-97c1767b1fd3"
select select "object:11018"
select select "3"
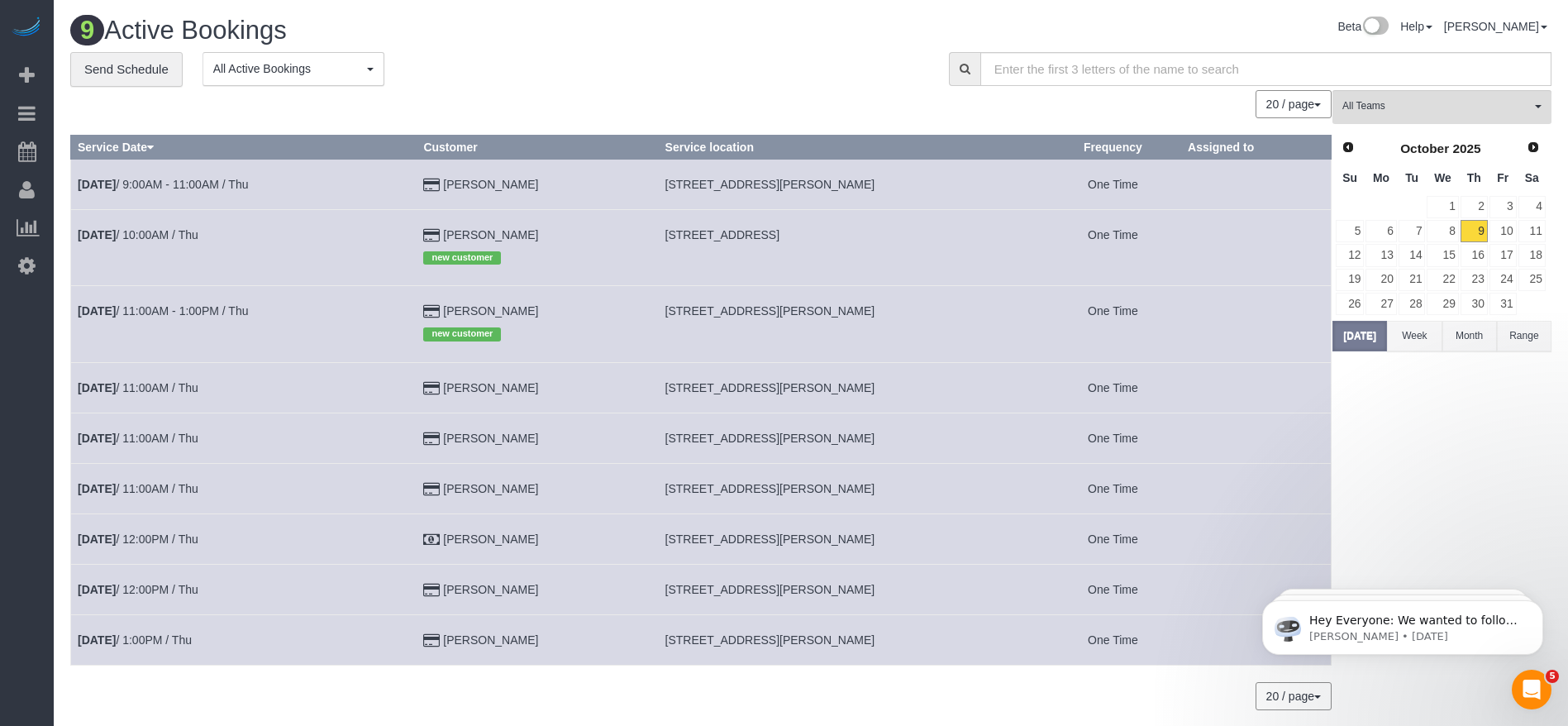
scroll to position [58, 0]
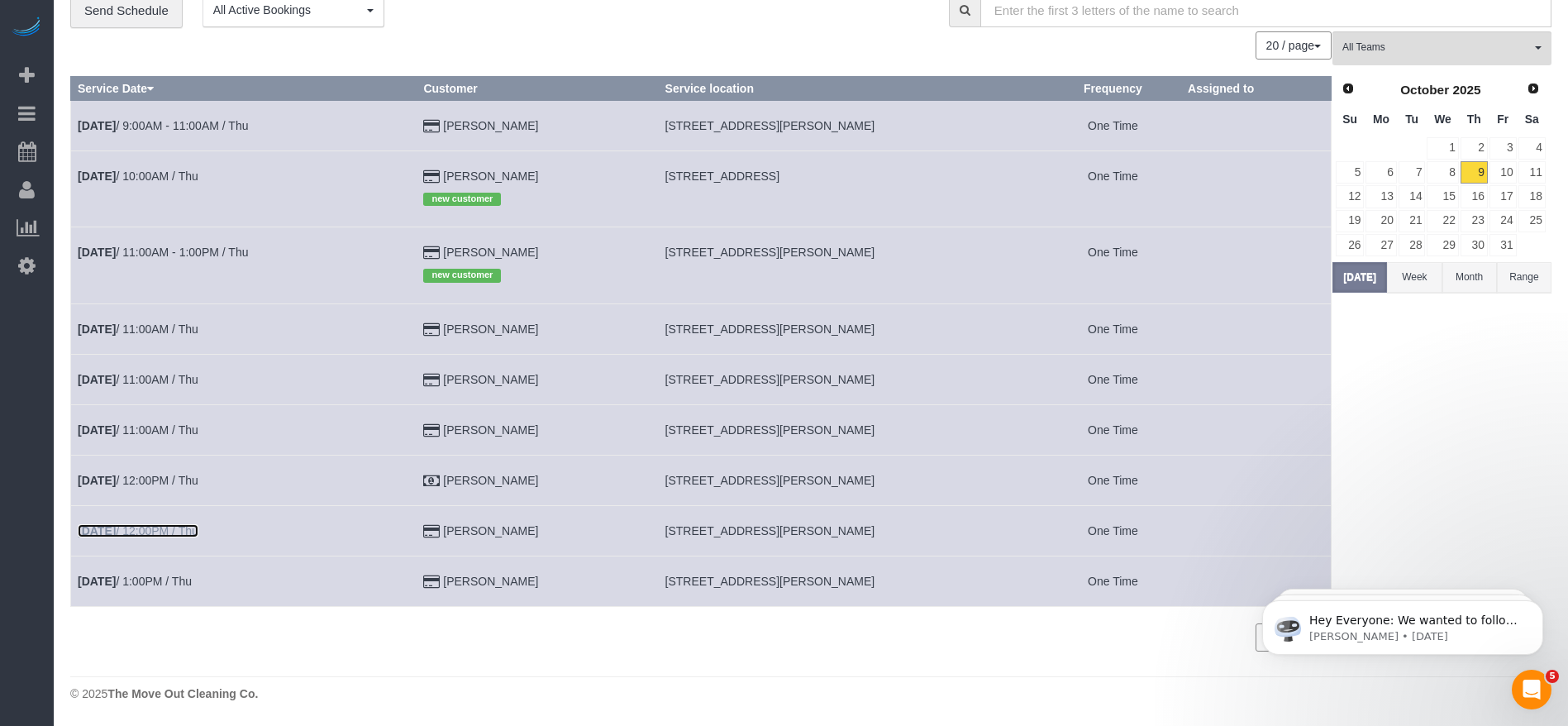
click at [147, 529] on link "[DATE] 12:00PM / Thu" at bounding box center [138, 531] width 120 height 14
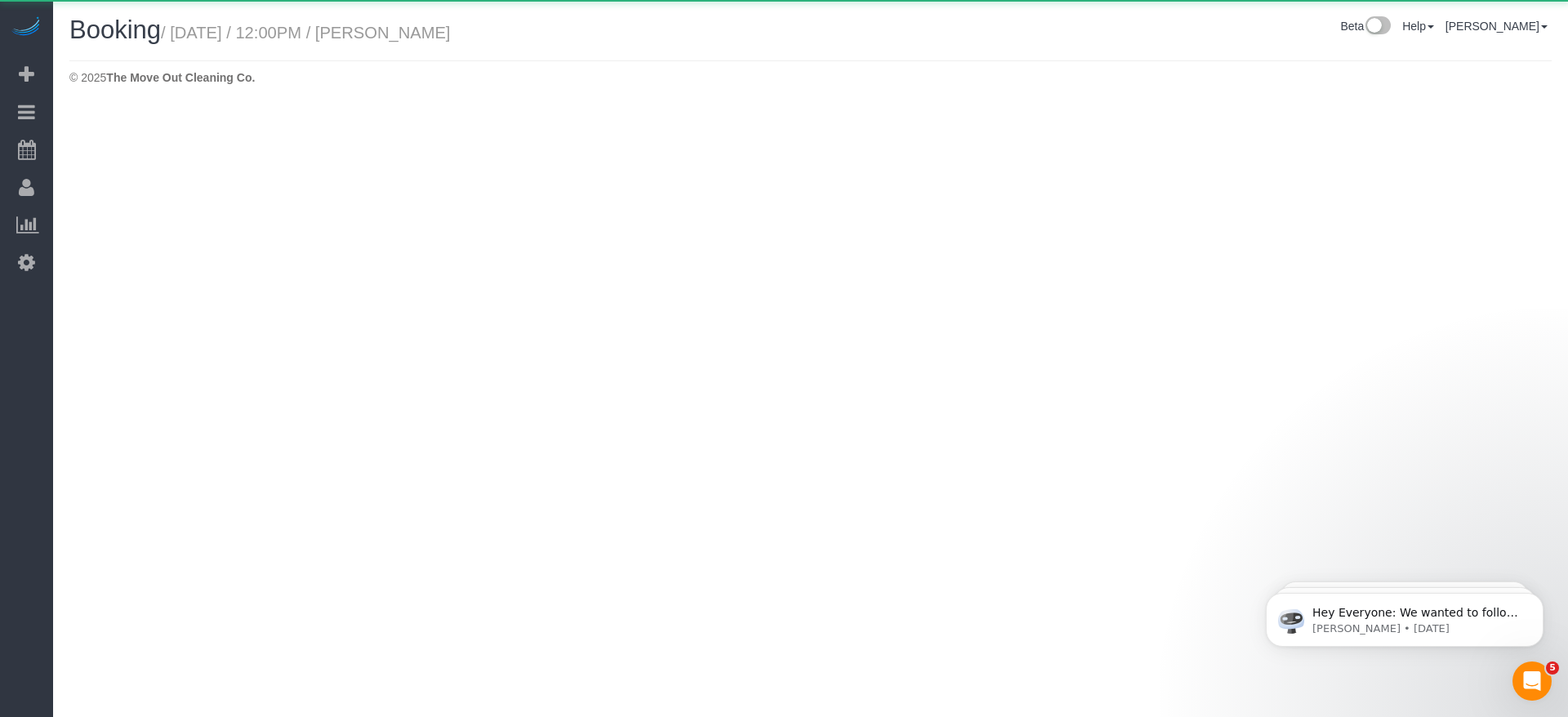
select select "[GEOGRAPHIC_DATA]"
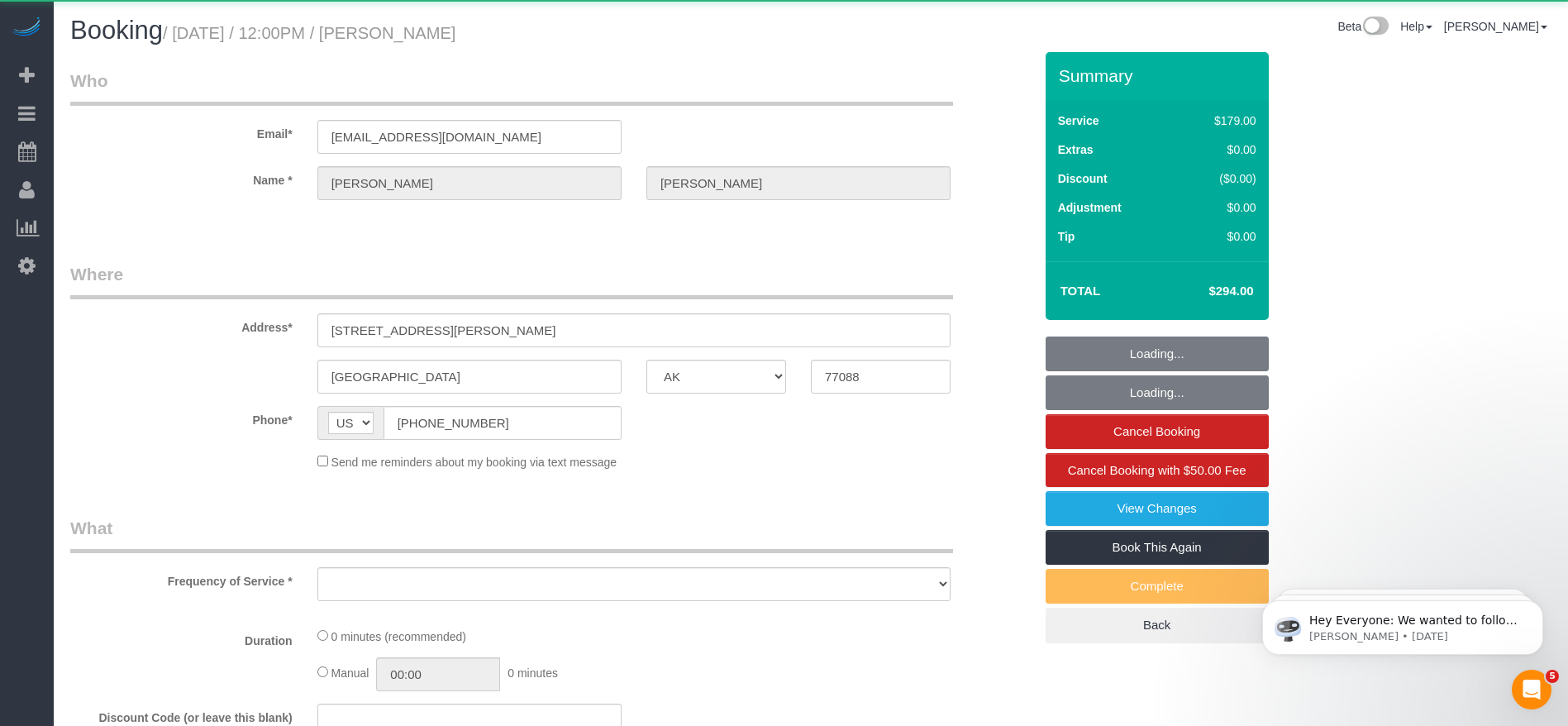
select select "string:fspay-513aab91-ade2-4e36-ad03-97c1767b1fd3"
select select "object:11591"
select select "3"
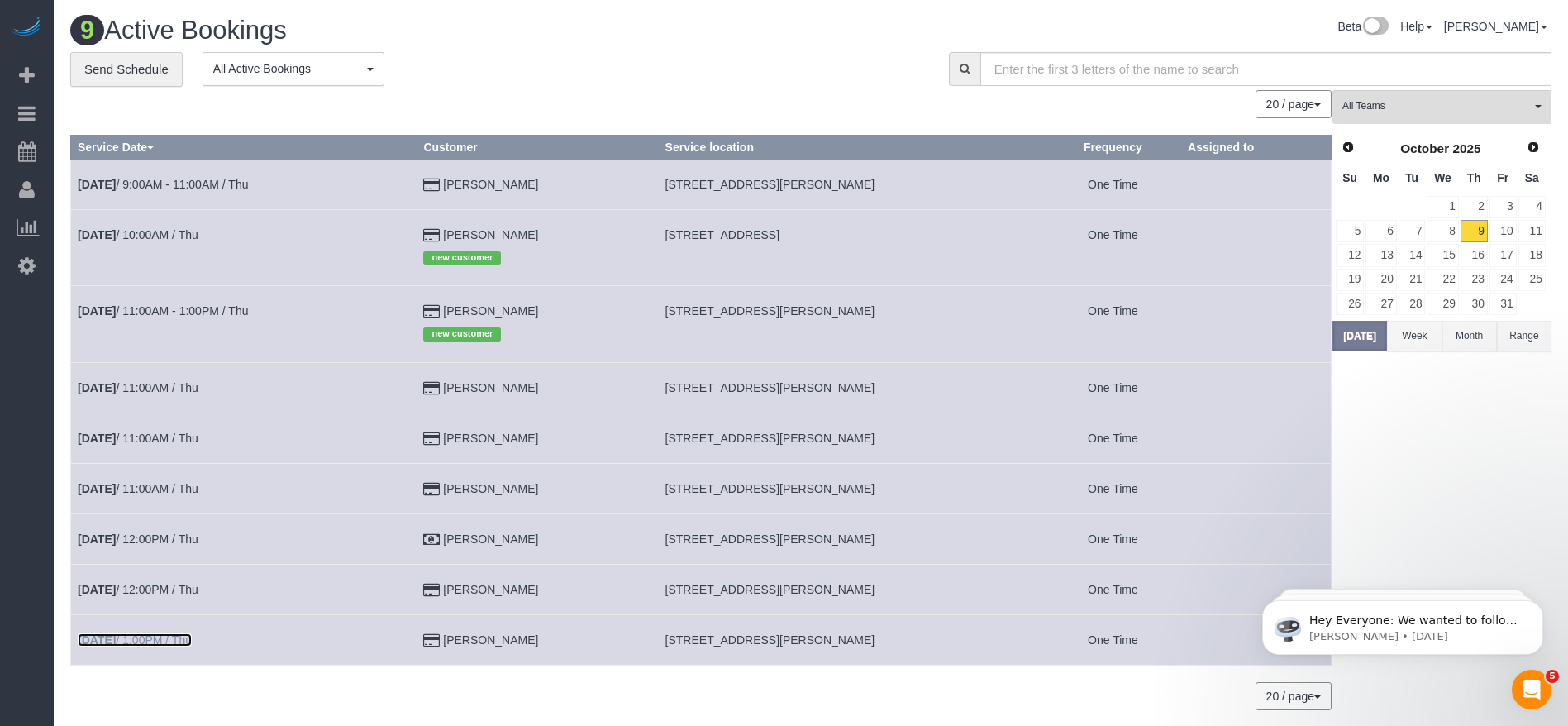
click at [167, 637] on link "[DATE] 1:00PM / Thu" at bounding box center [135, 641] width 114 height 14
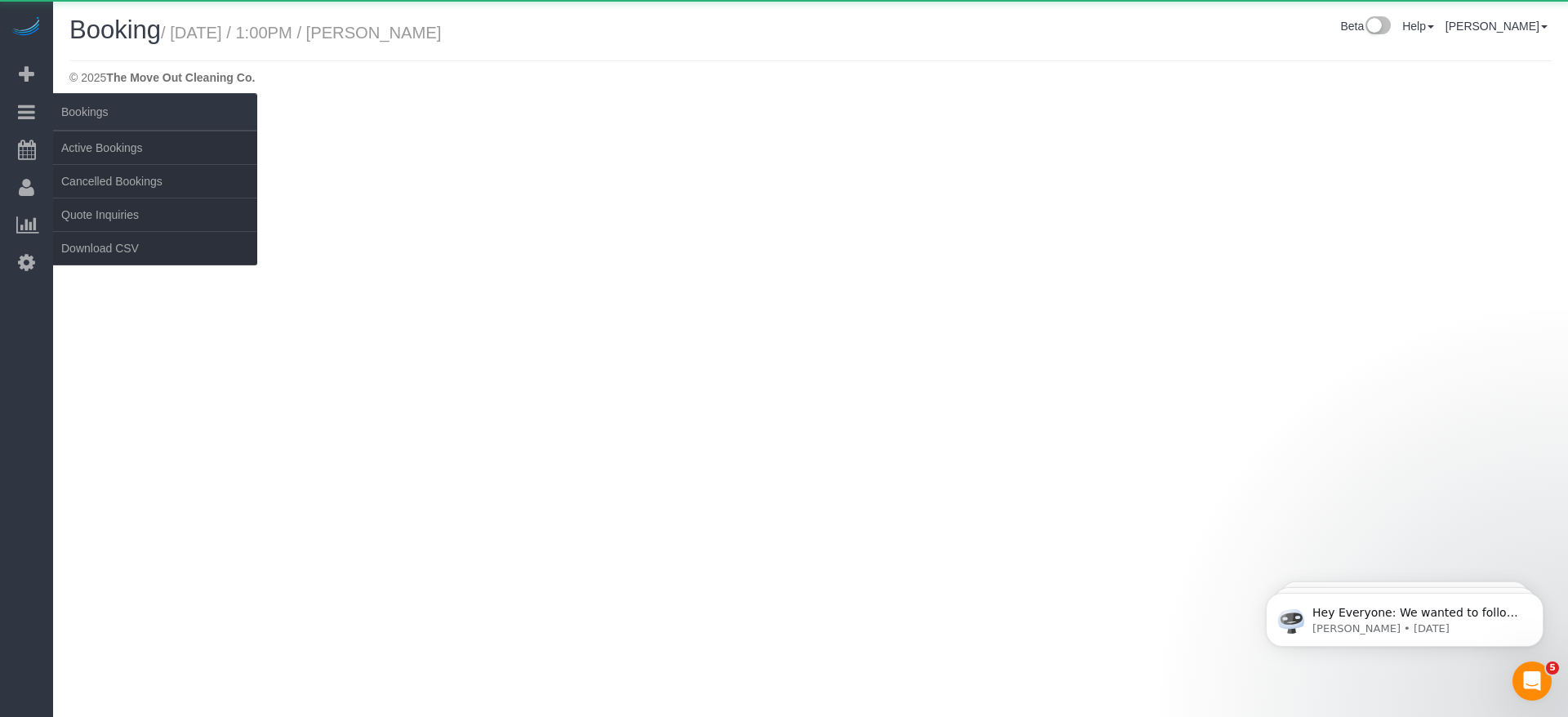
select select "[GEOGRAPHIC_DATA]"
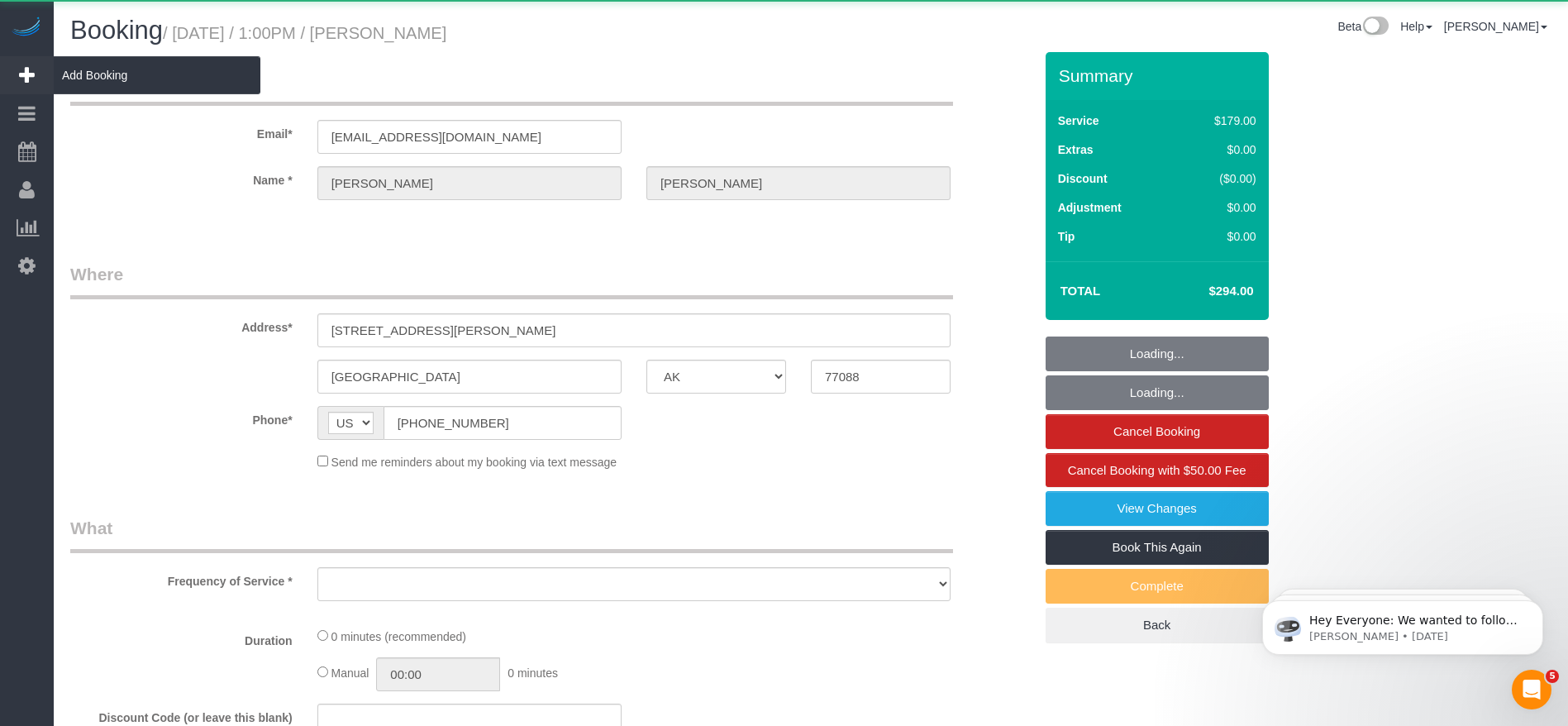
select select "object:12091"
select select "string:fspay-513aab91-ade2-4e36-ad03-97c1767b1fd3"
select select "object:12092"
select select "3"
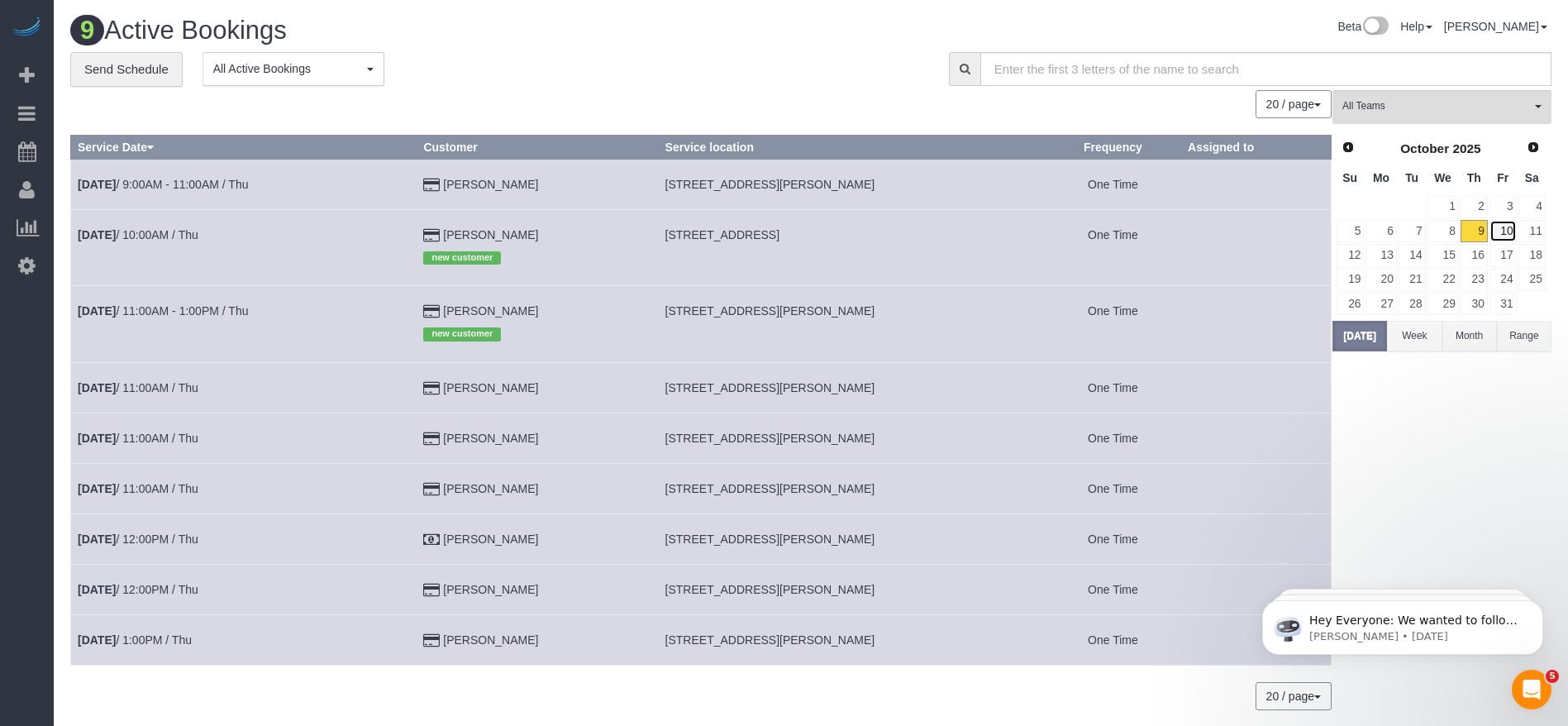
click at [1512, 229] on link "10" at bounding box center [1503, 231] width 27 height 22
